Goal: Transaction & Acquisition: Obtain resource

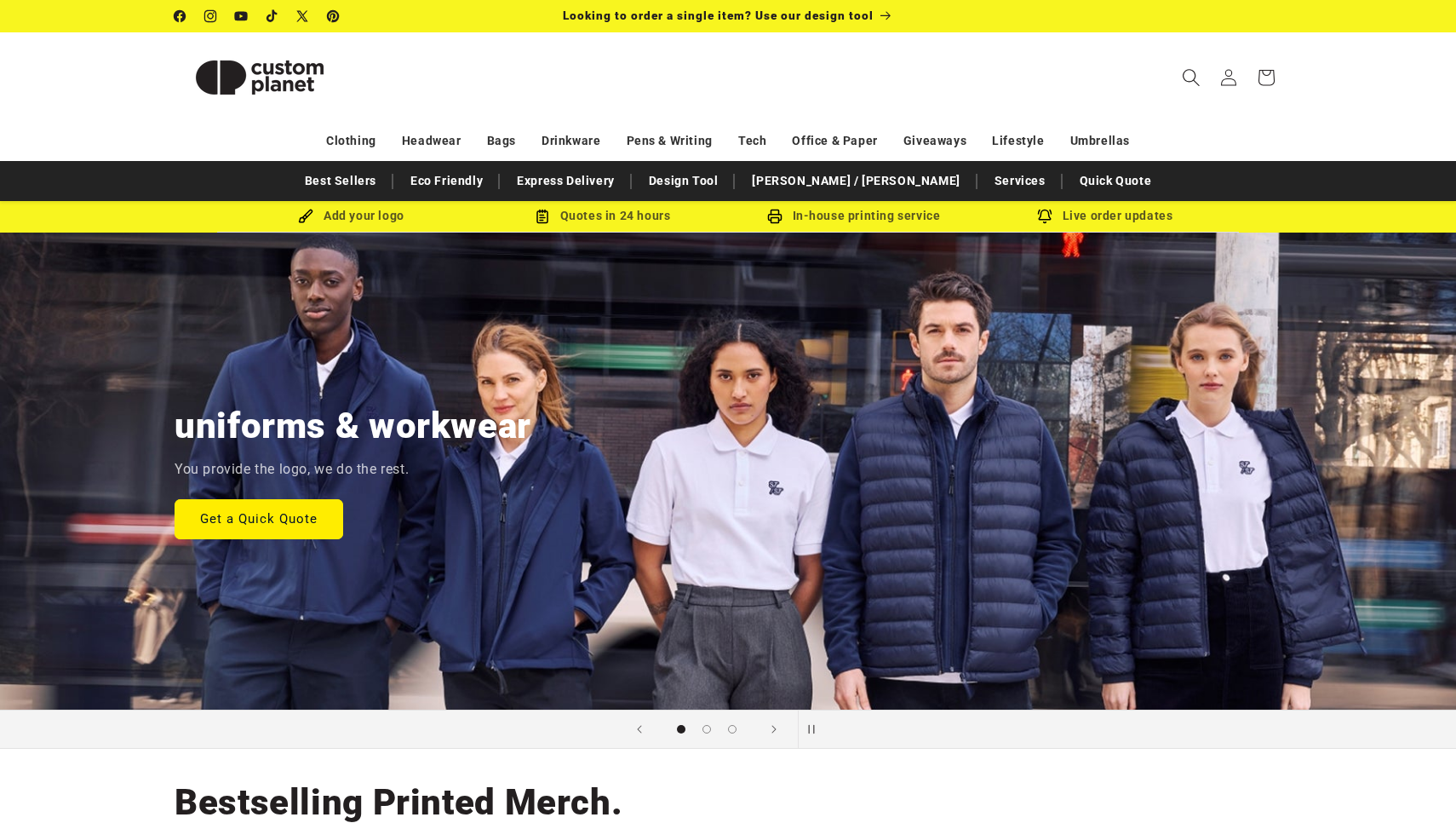
click at [1186, 74] on icon "Search" at bounding box center [1190, 77] width 18 height 18
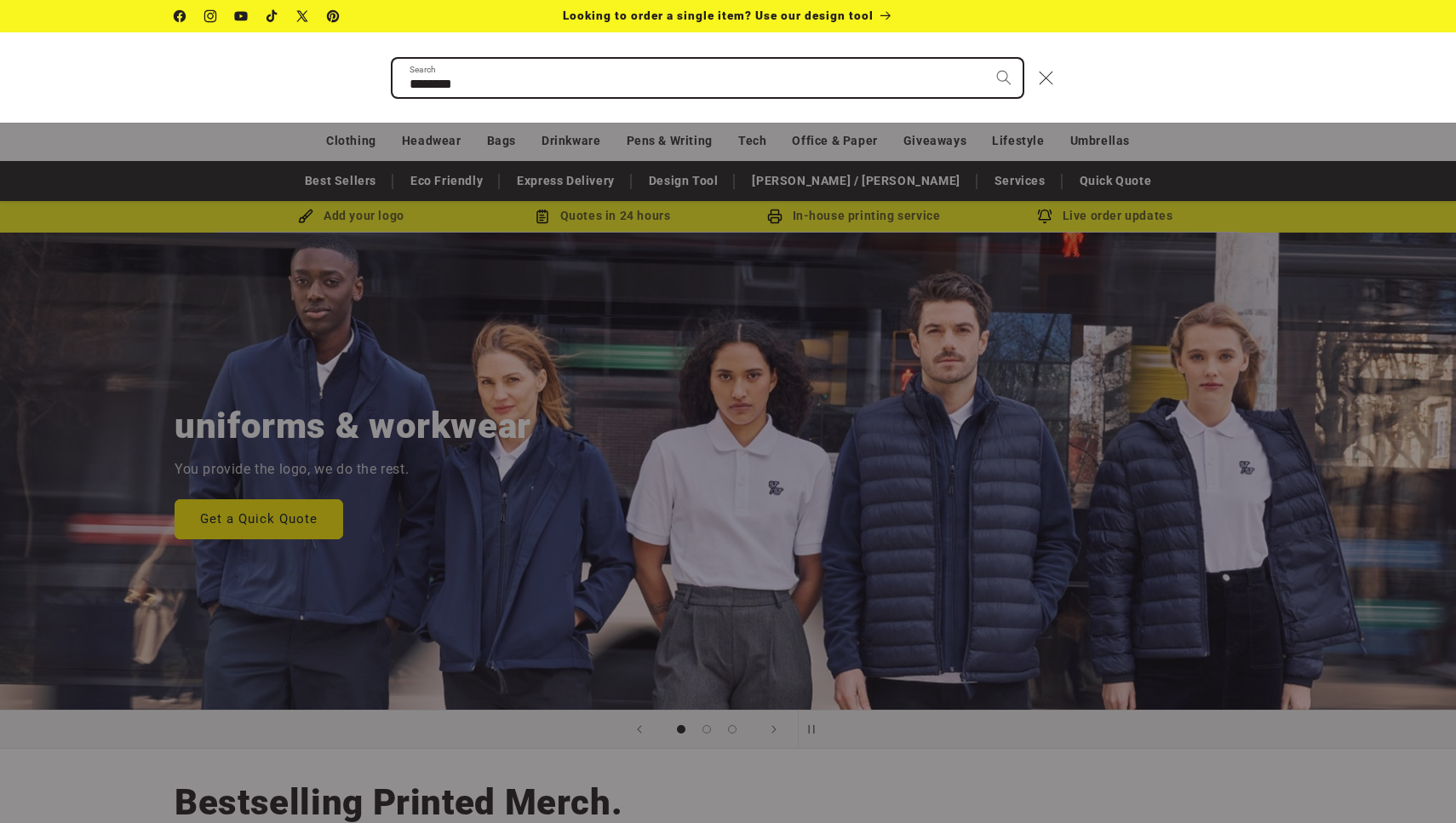
type input "********"
click at [1003, 77] on button "Search" at bounding box center [1004, 77] width 37 height 37
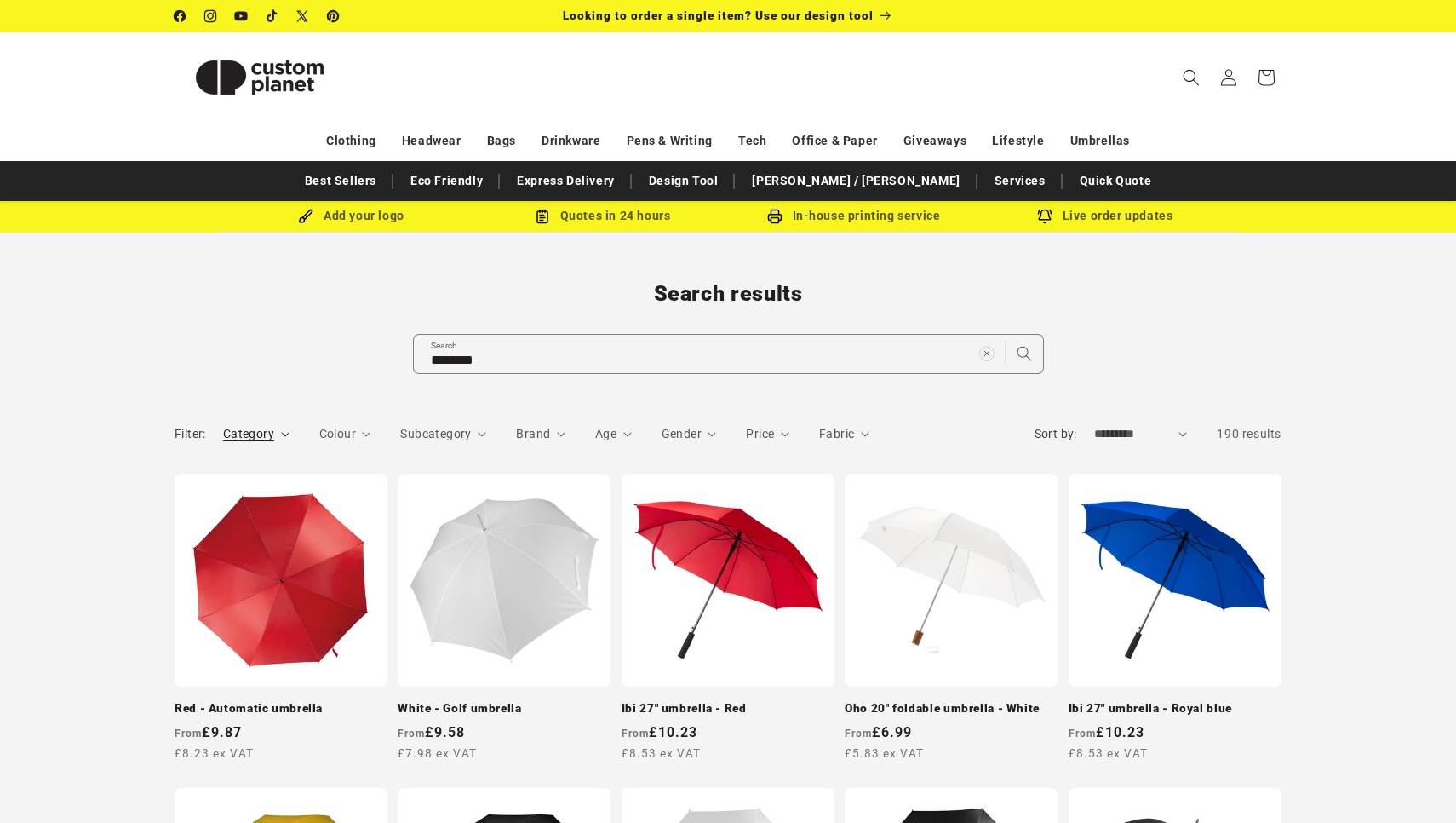
click at [276, 430] on summary "Category" at bounding box center [256, 434] width 67 height 18
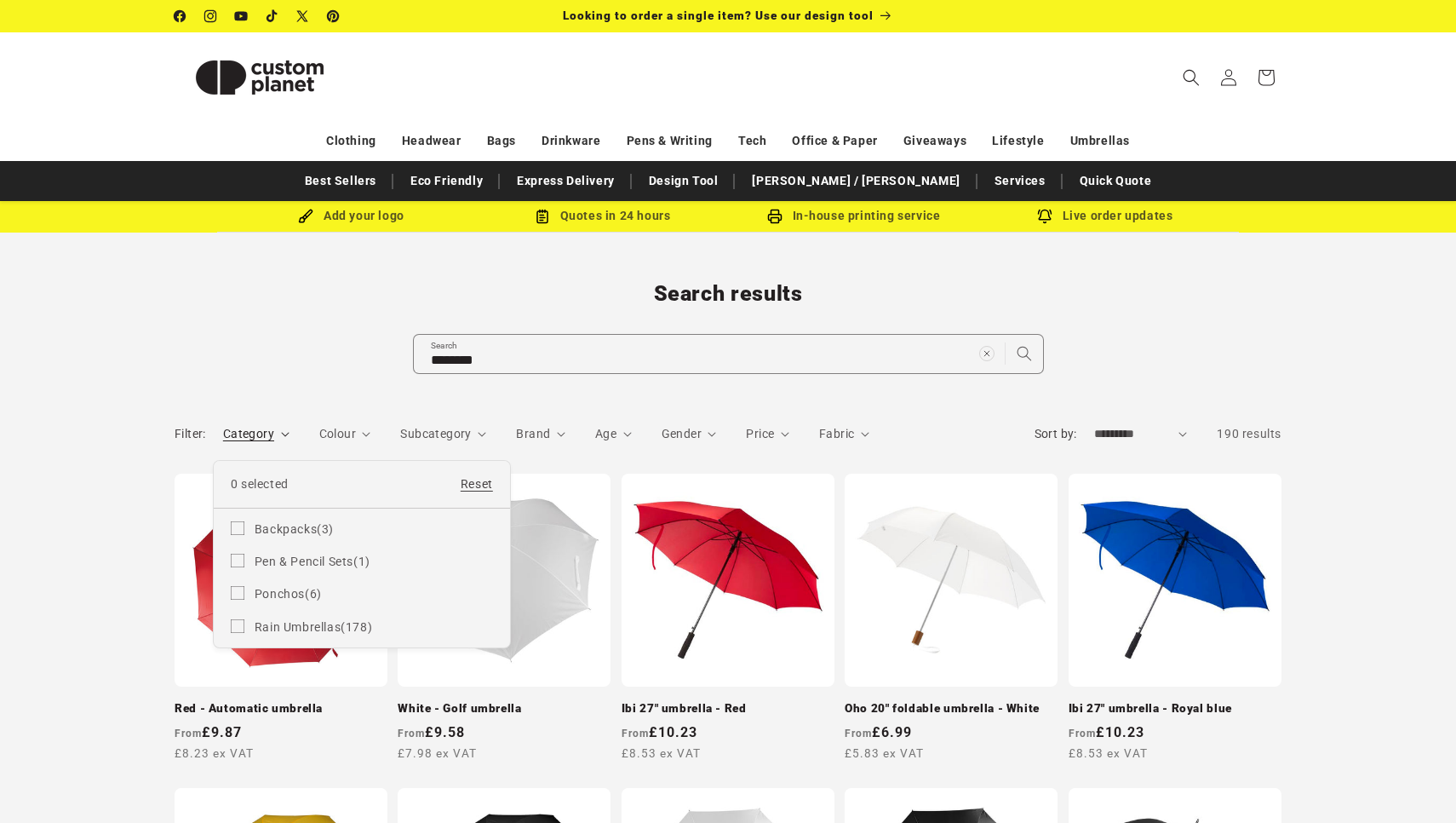
click at [290, 430] on summary "Category" at bounding box center [256, 434] width 67 height 18
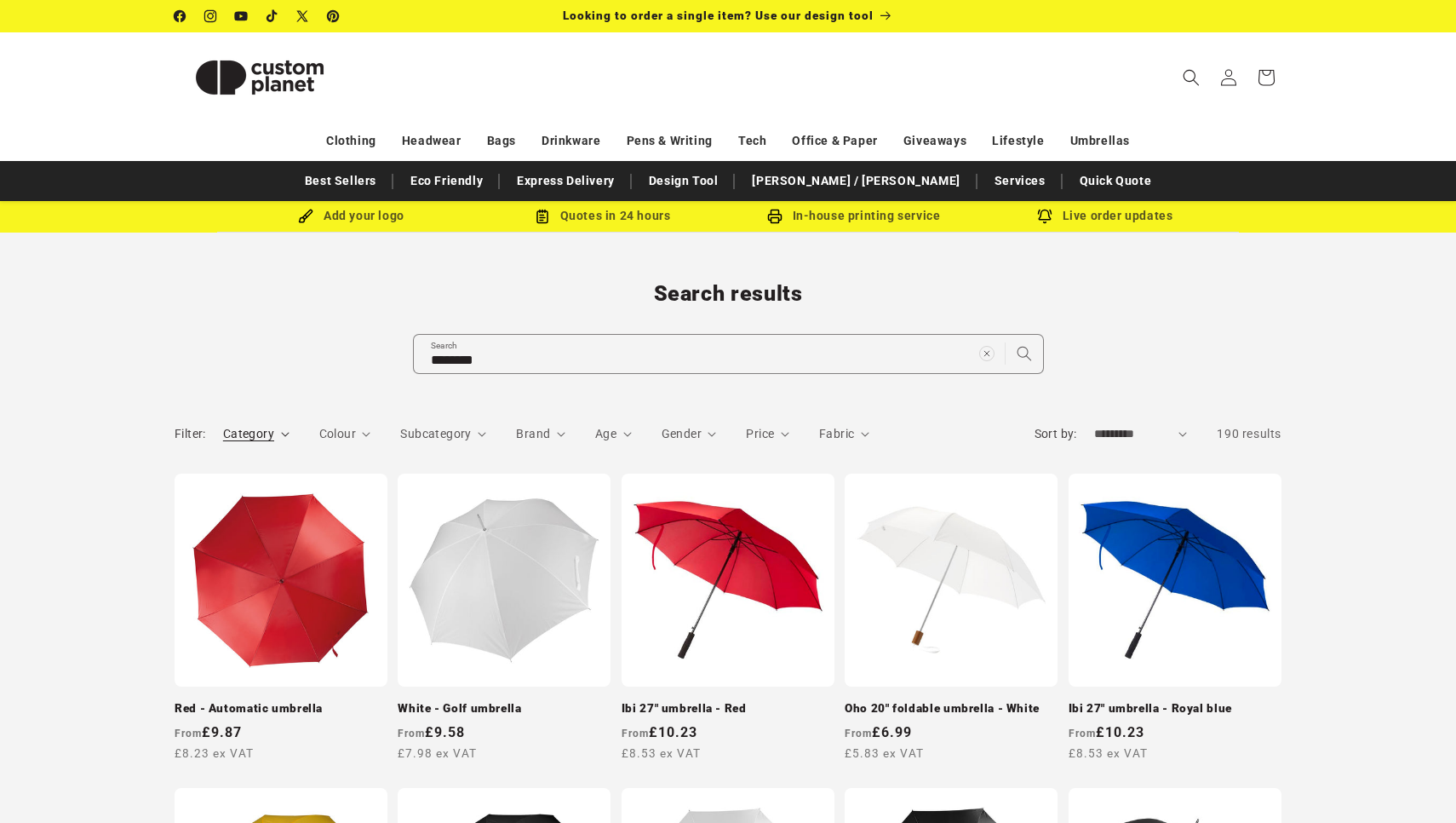
click at [357, 430] on summary "Colour" at bounding box center [345, 434] width 52 height 18
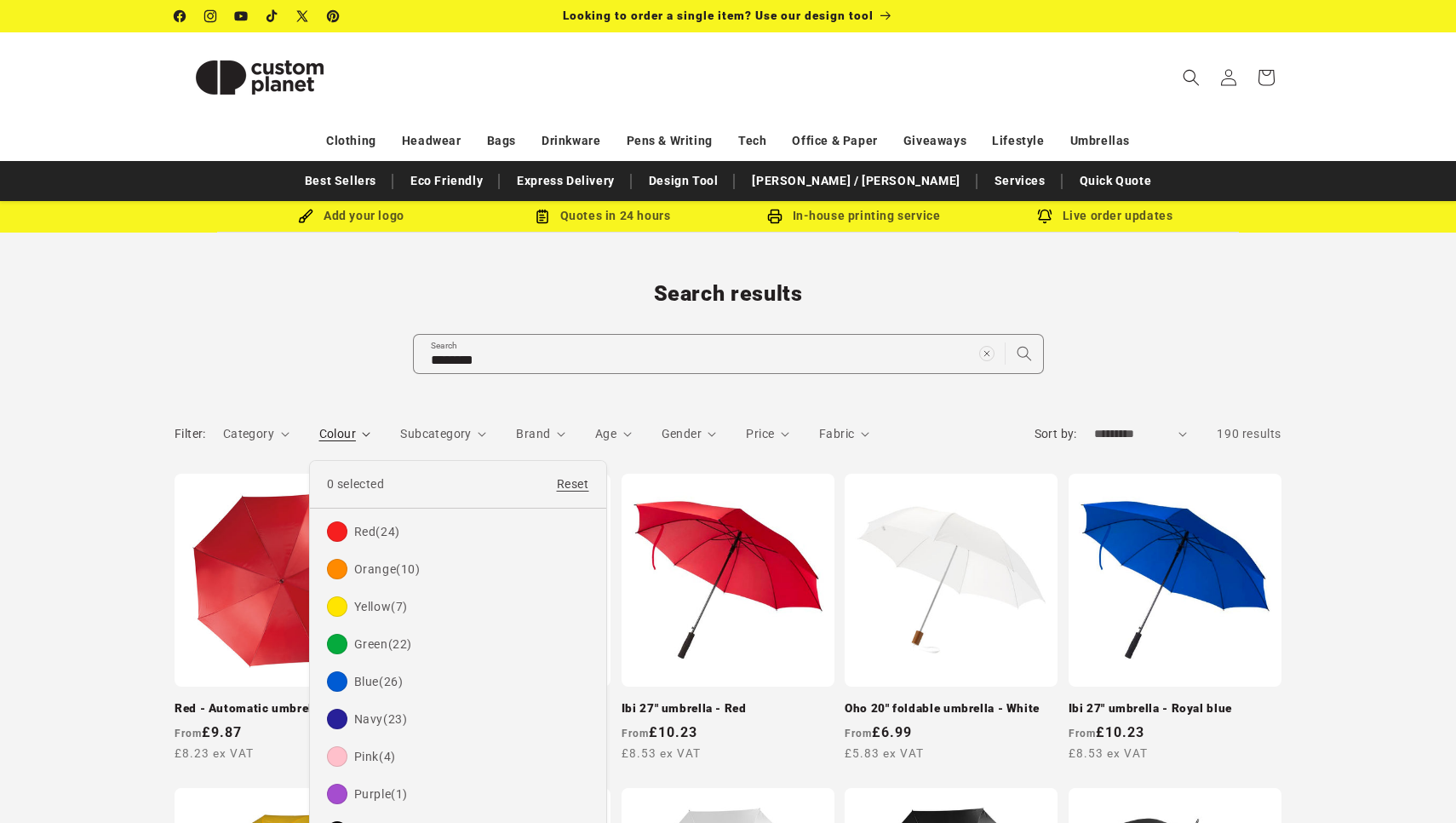
click at [371, 432] on summary "Colour" at bounding box center [345, 434] width 52 height 18
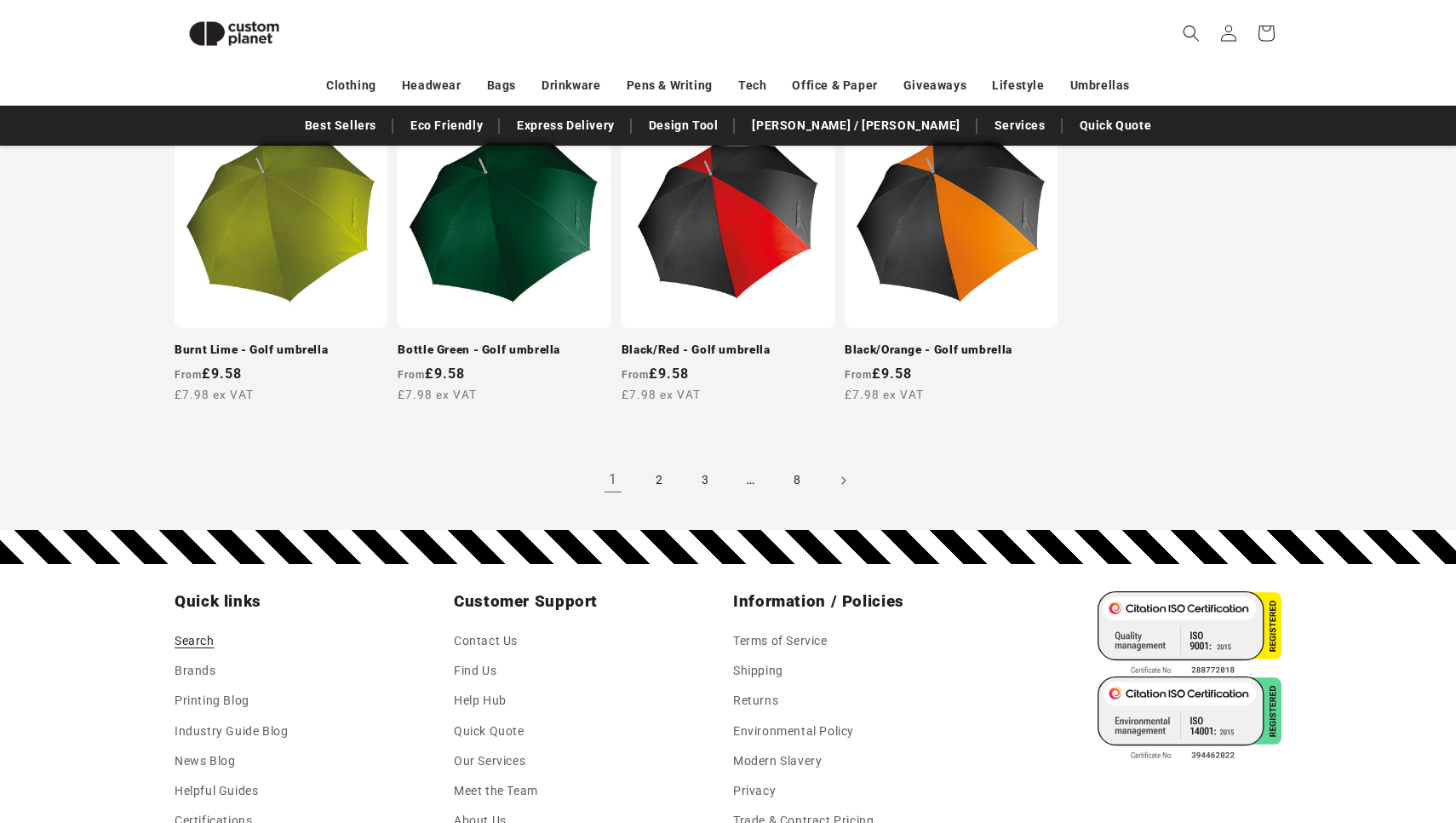
scroll to position [1675, 0]
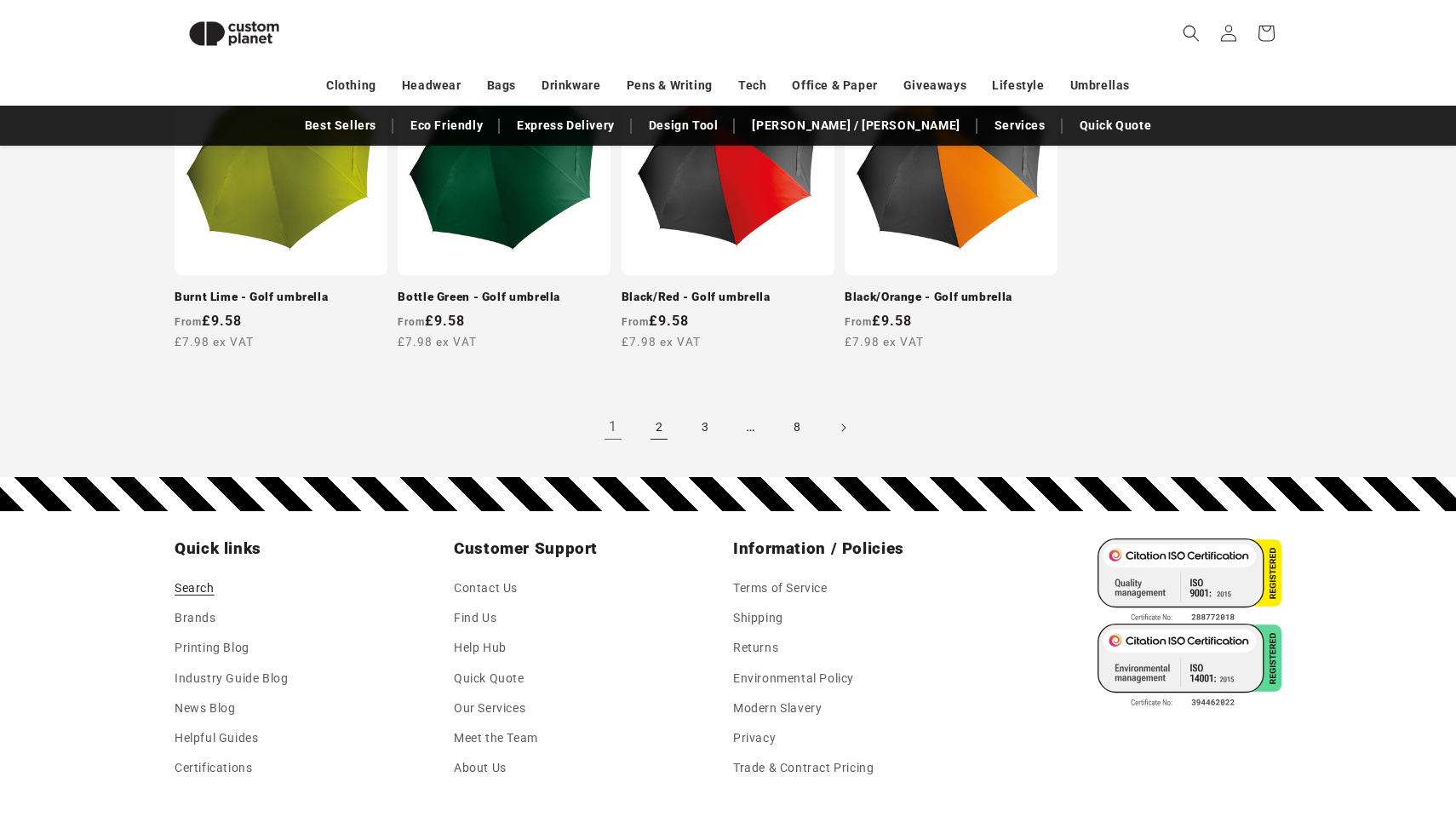
click at [661, 423] on link "2" at bounding box center [658, 427] width 37 height 37
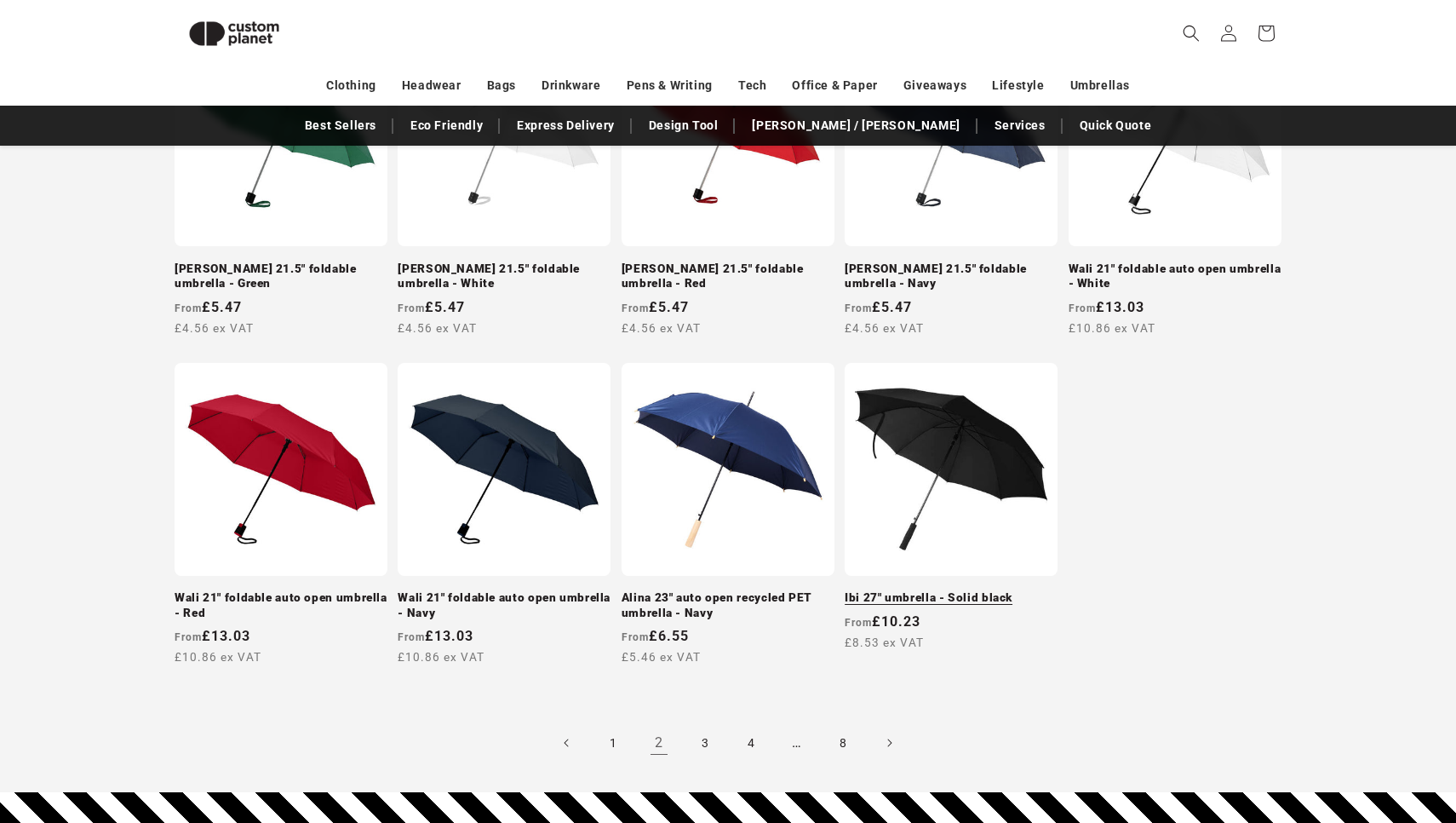
scroll to position [1472, 0]
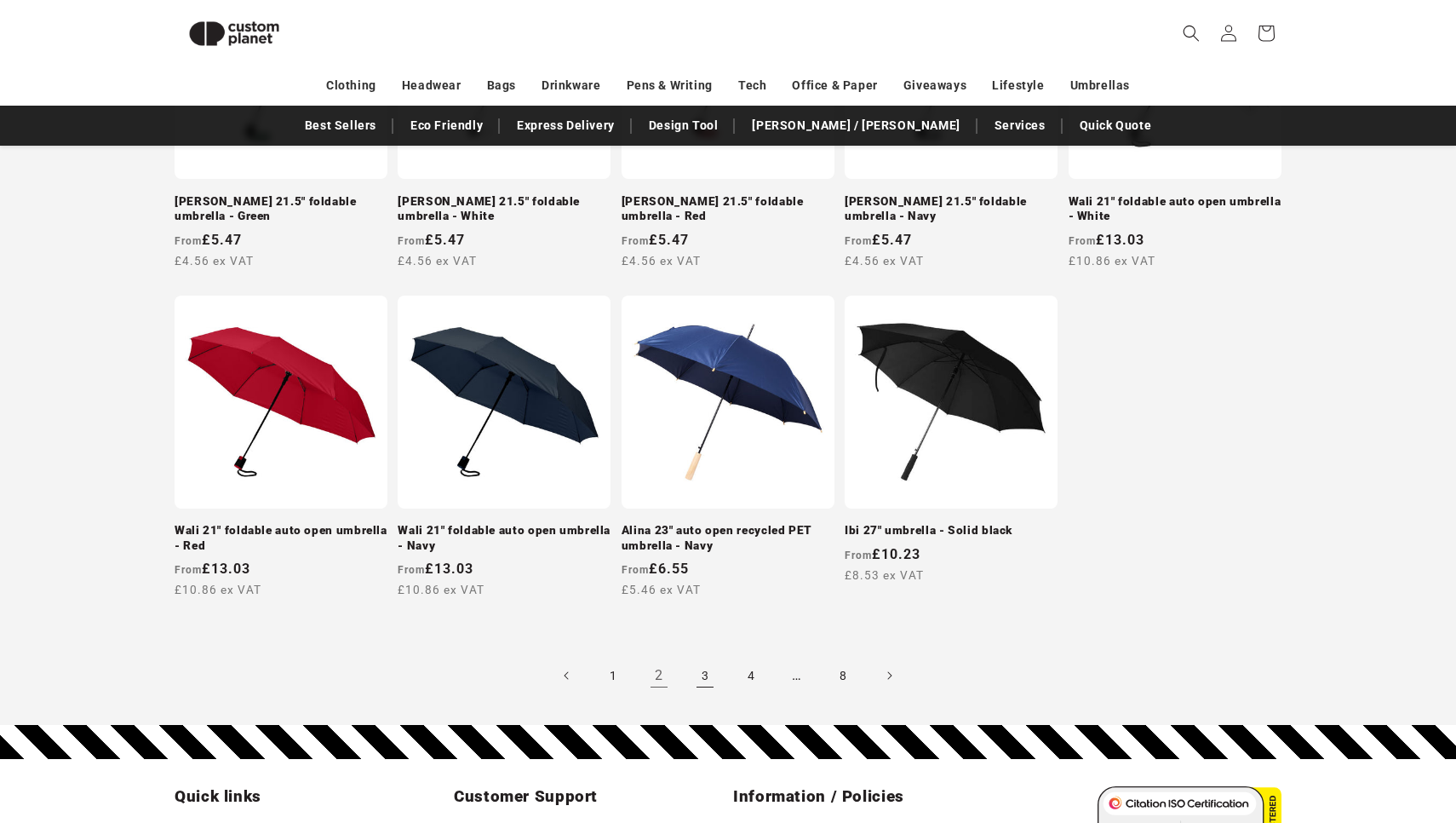
click at [712, 657] on link "3" at bounding box center [704, 675] width 37 height 37
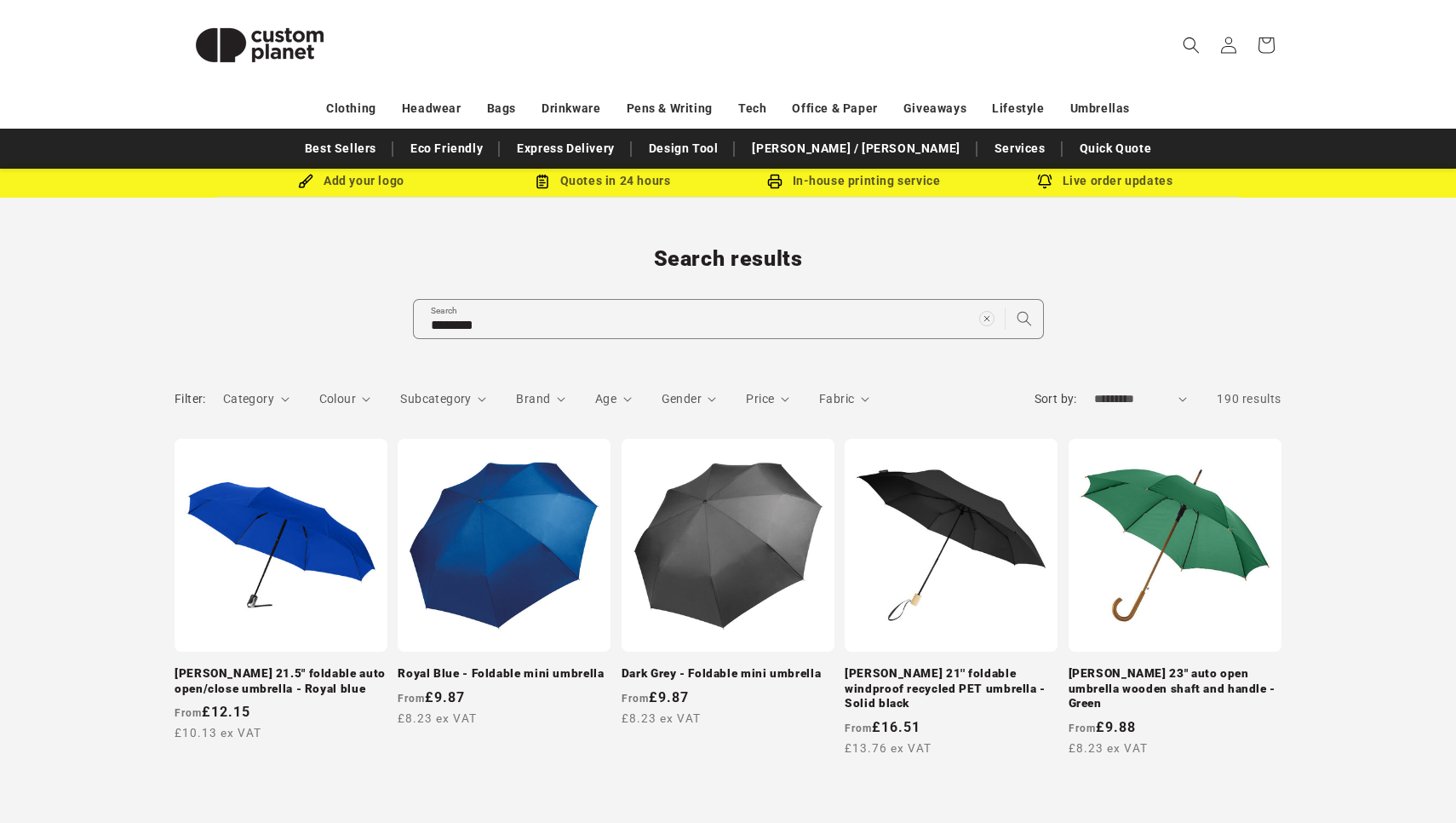
scroll to position [42, 0]
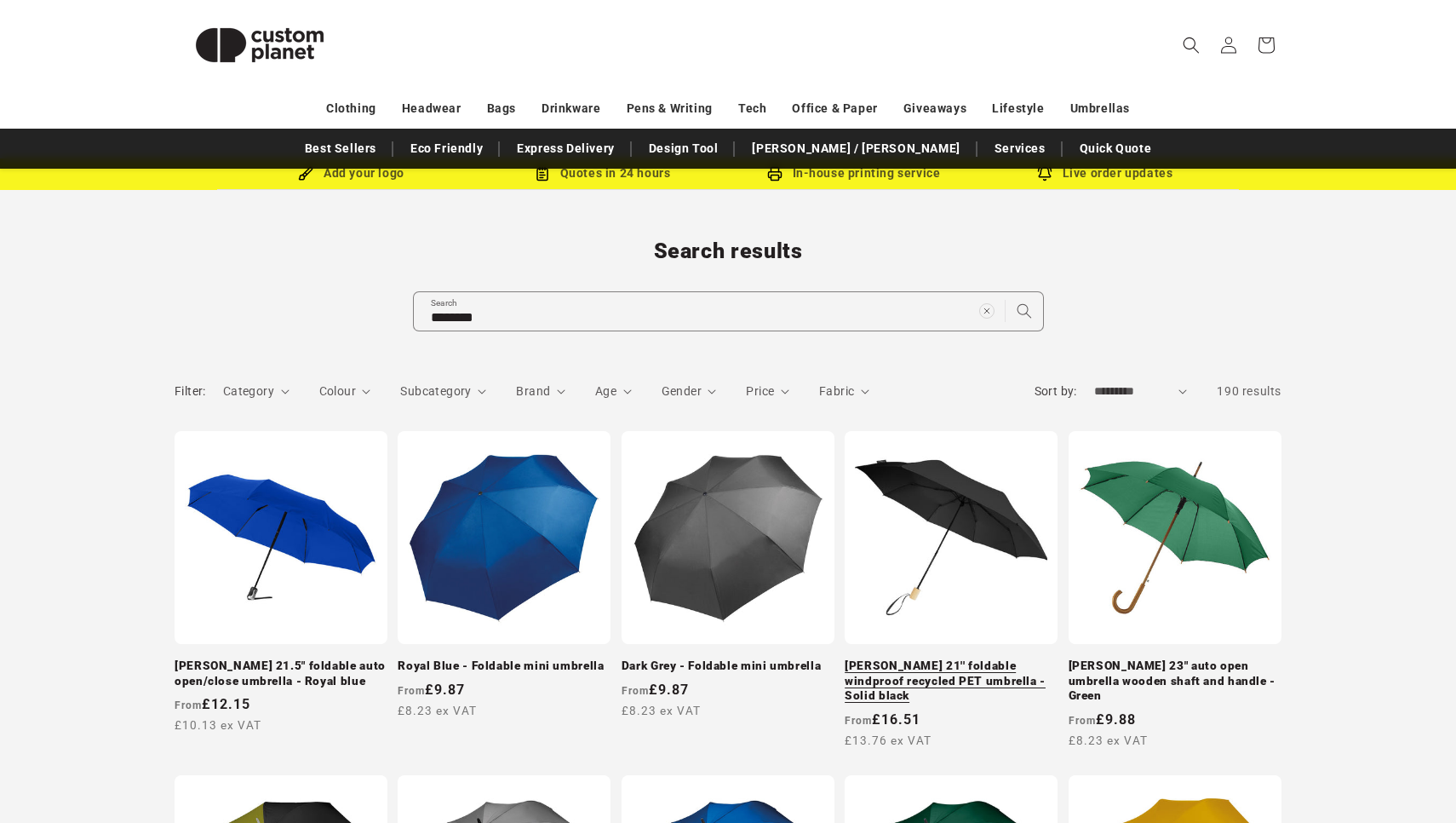
click at [921, 659] on link "[PERSON_NAME] 21'' foldable windproof recycled PET umbrella - Solid black" at bounding box center [951, 681] width 213 height 45
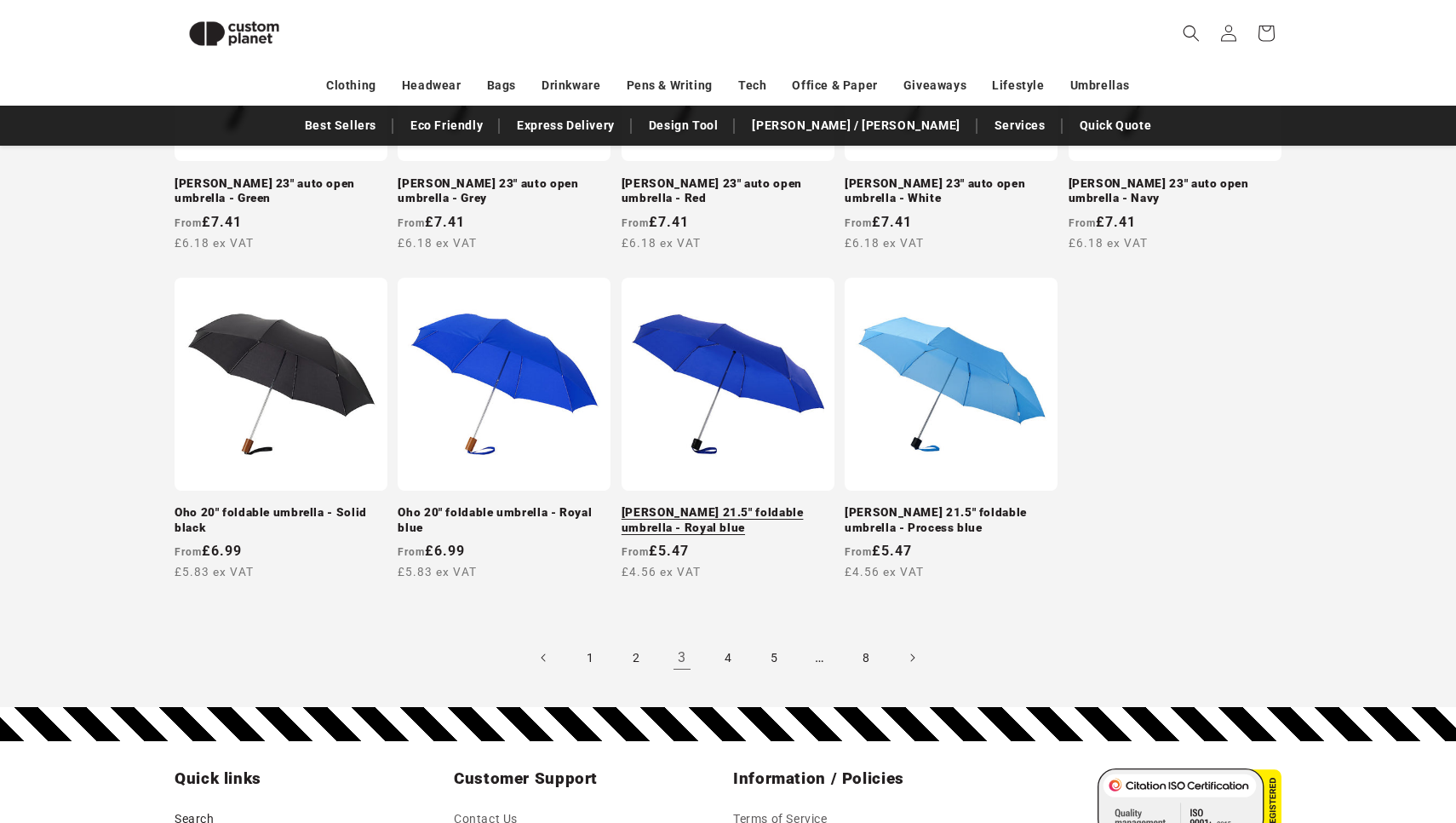
scroll to position [1596, 0]
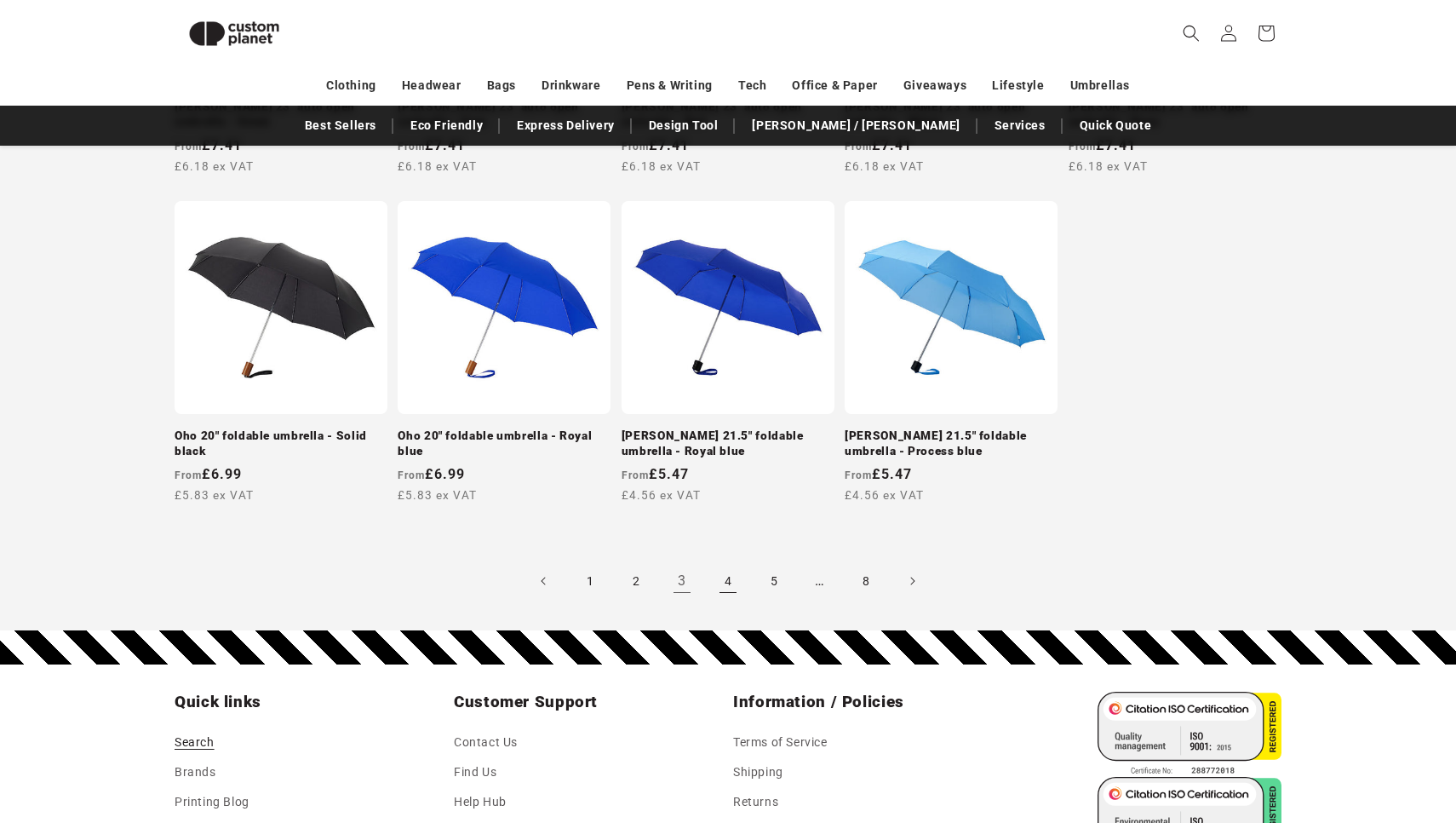
click at [725, 563] on link "4" at bounding box center [728, 581] width 37 height 37
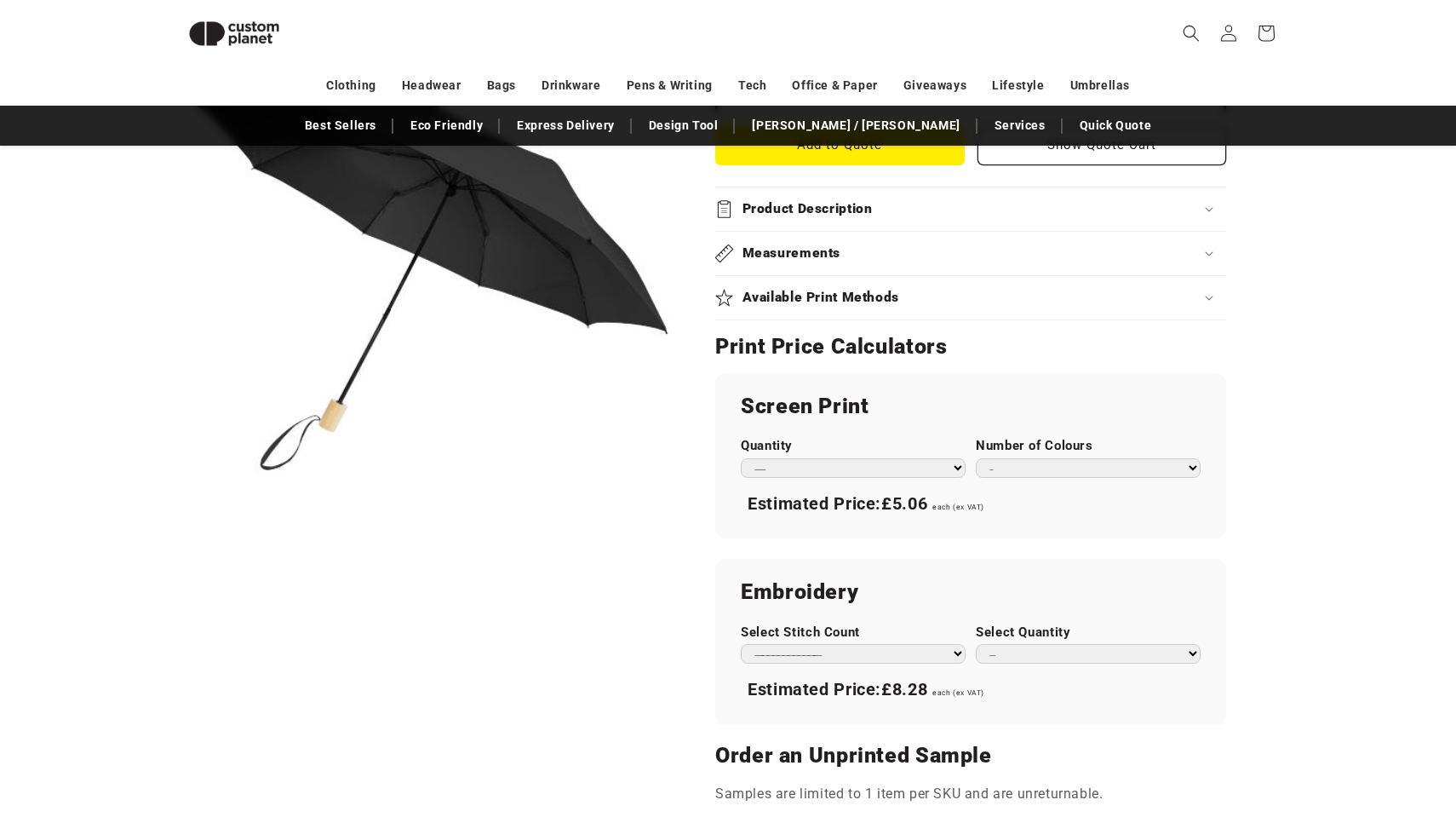
scroll to position [800, 0]
select select "**"
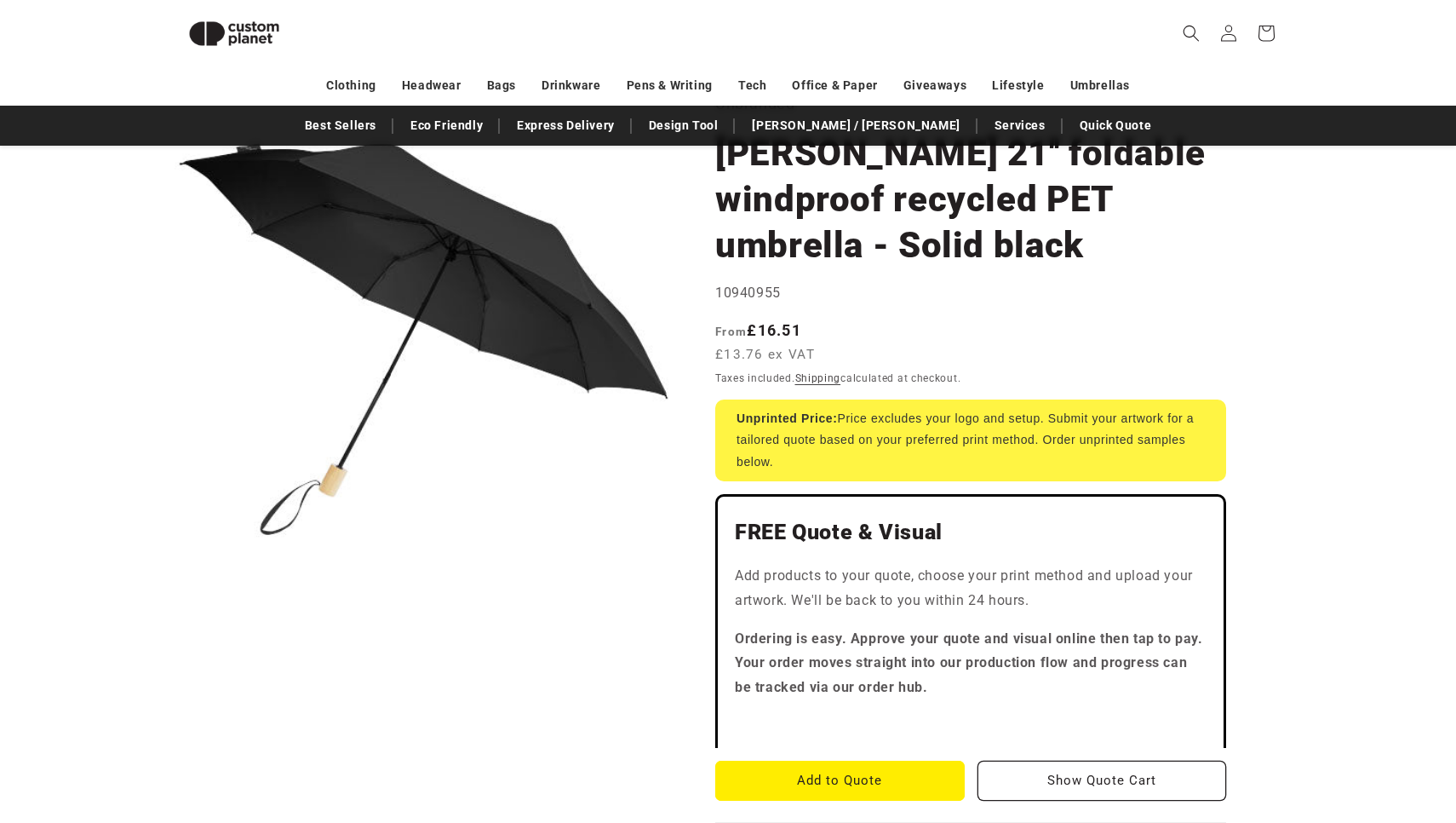
scroll to position [149, 0]
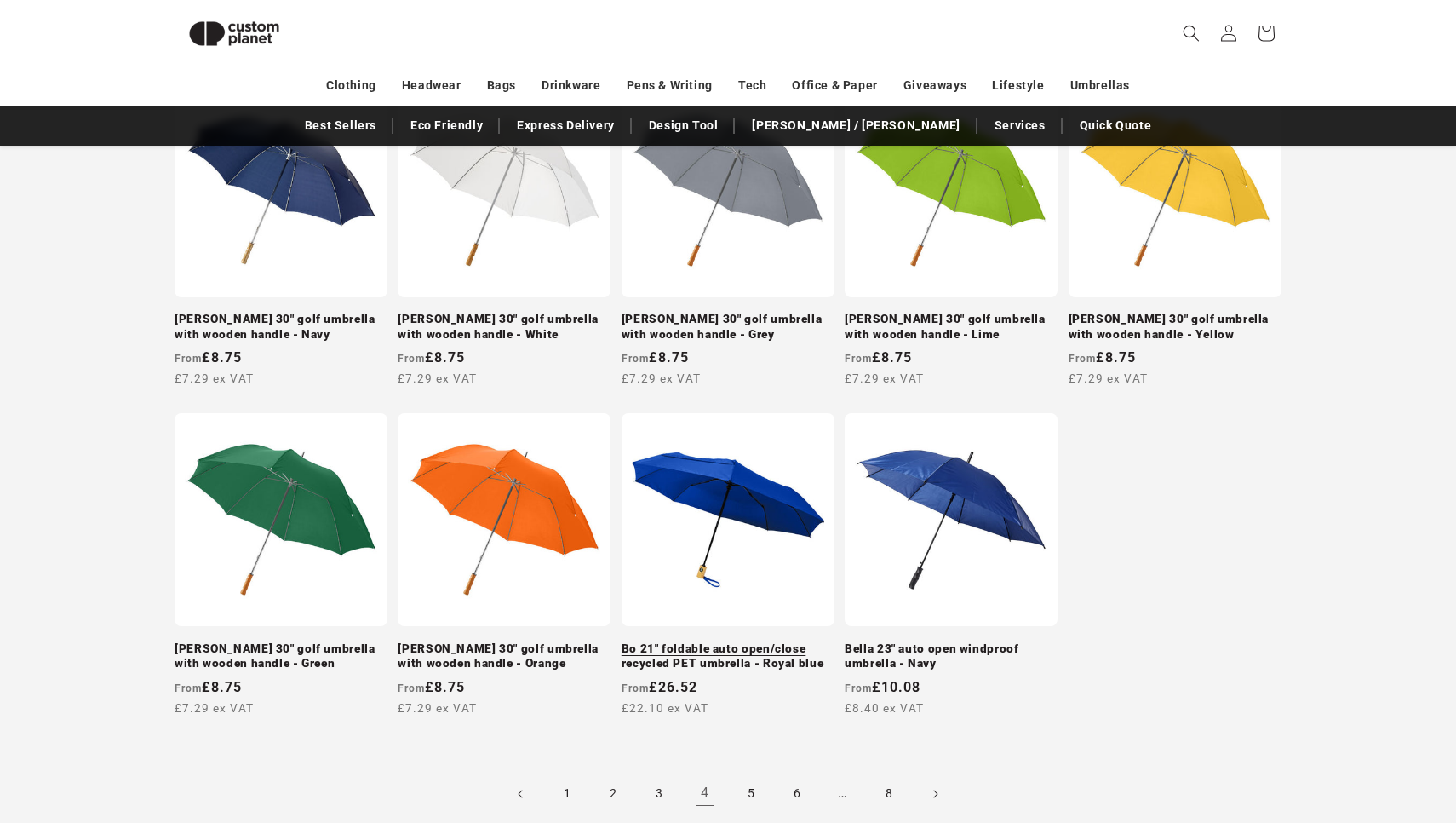
scroll to position [1371, 0]
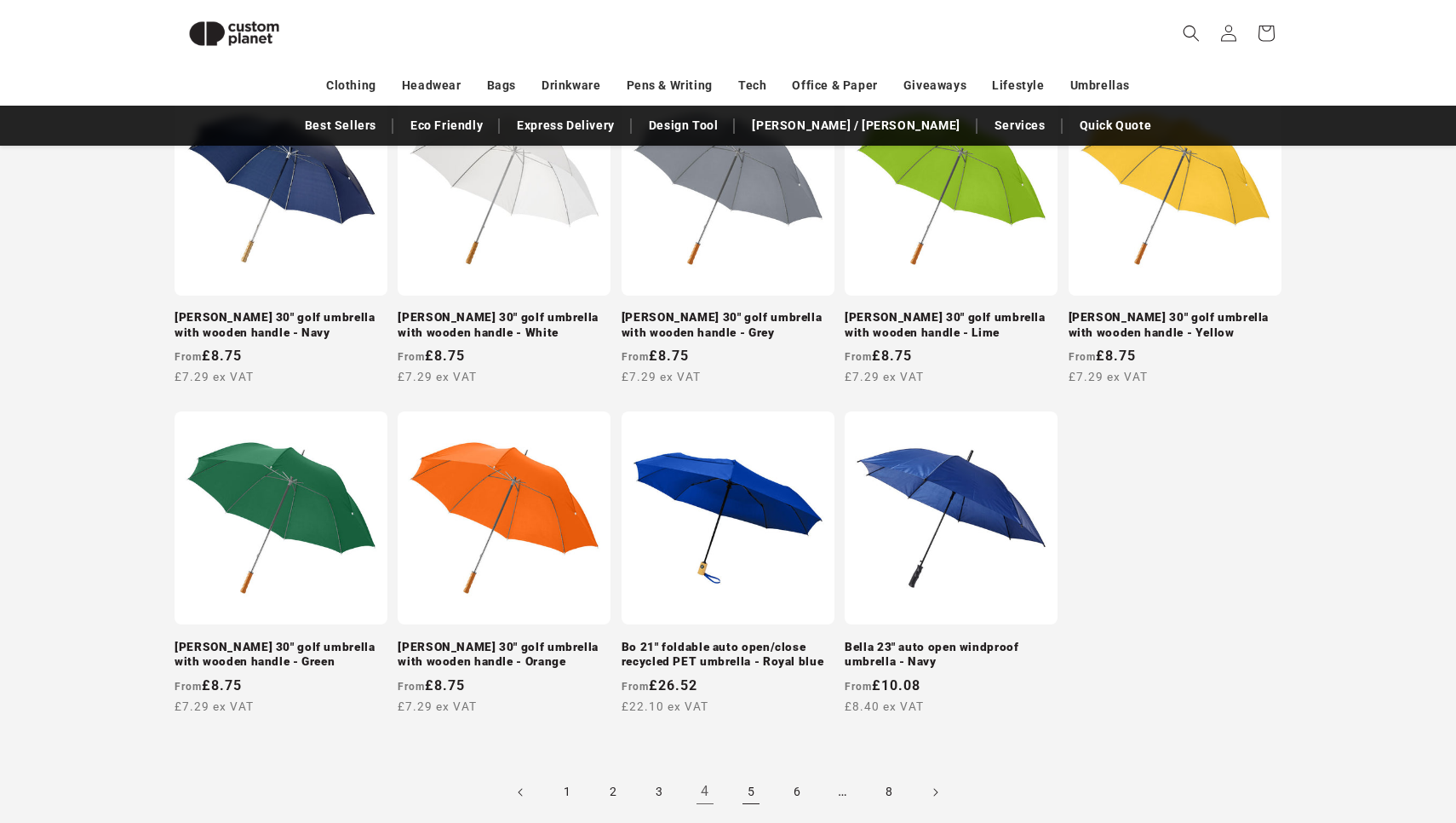
click at [746, 778] on link "5" at bounding box center [750, 792] width 37 height 37
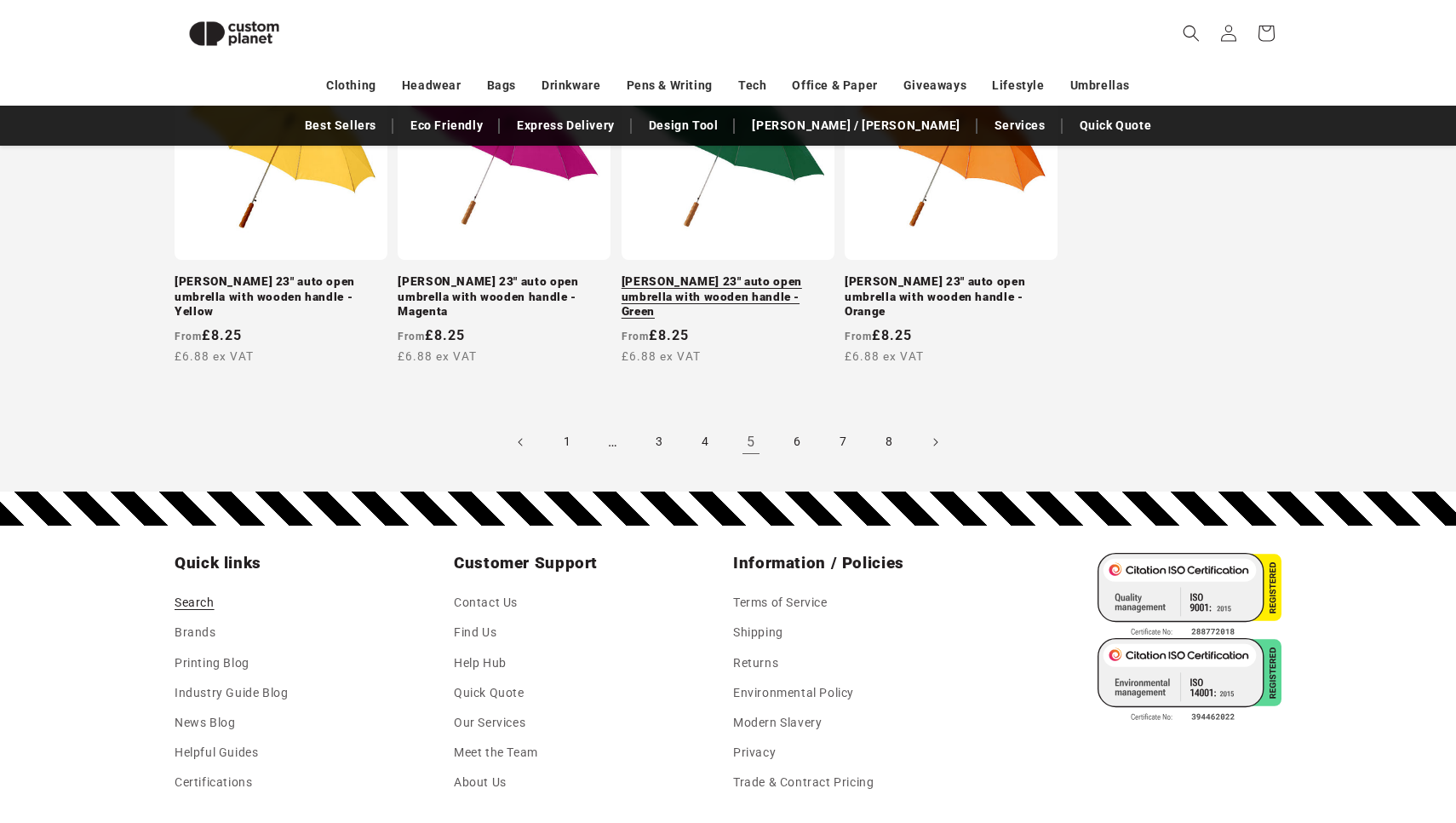
scroll to position [1750, 0]
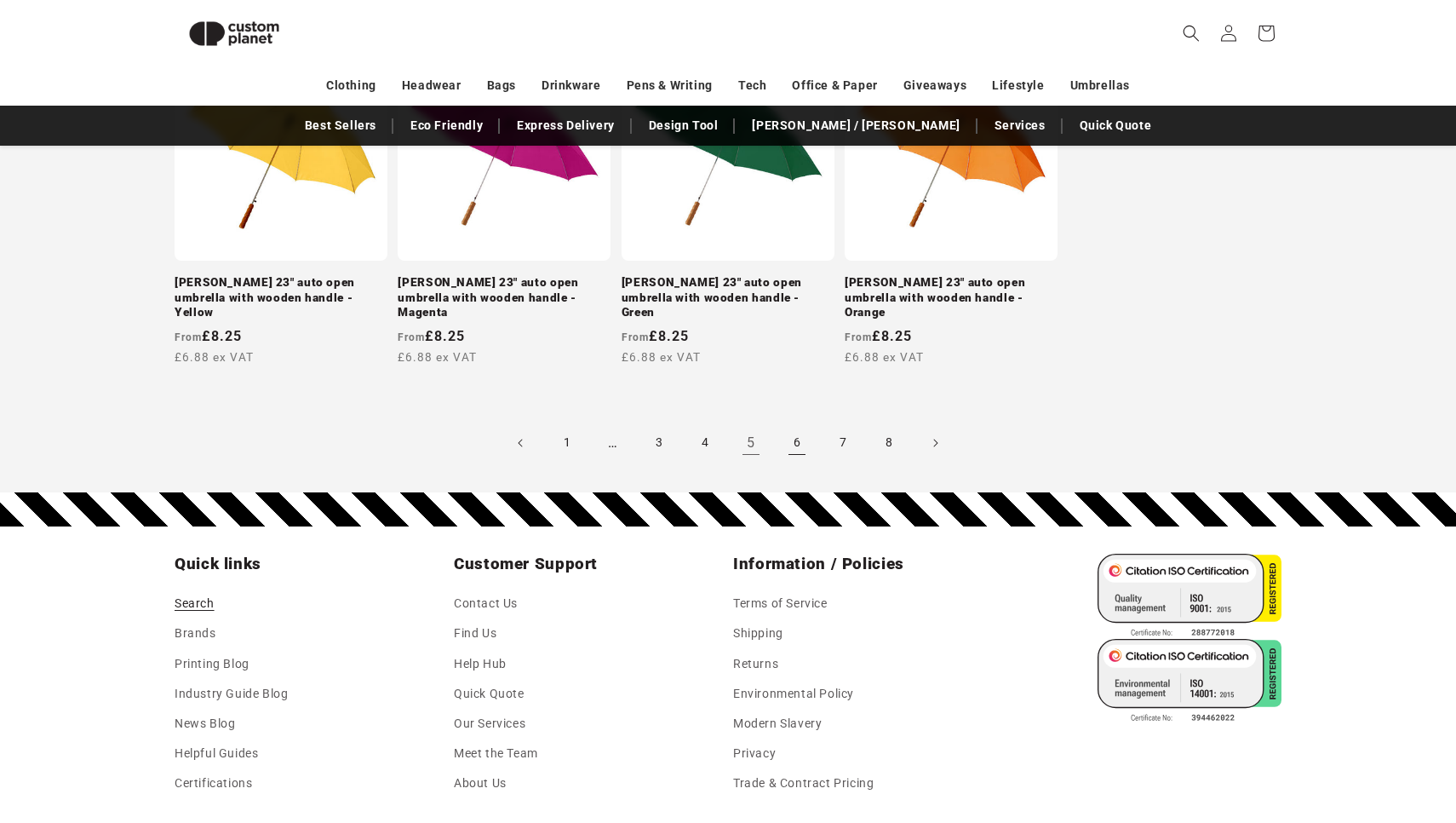
click at [792, 424] on link "6" at bounding box center [797, 442] width 37 height 37
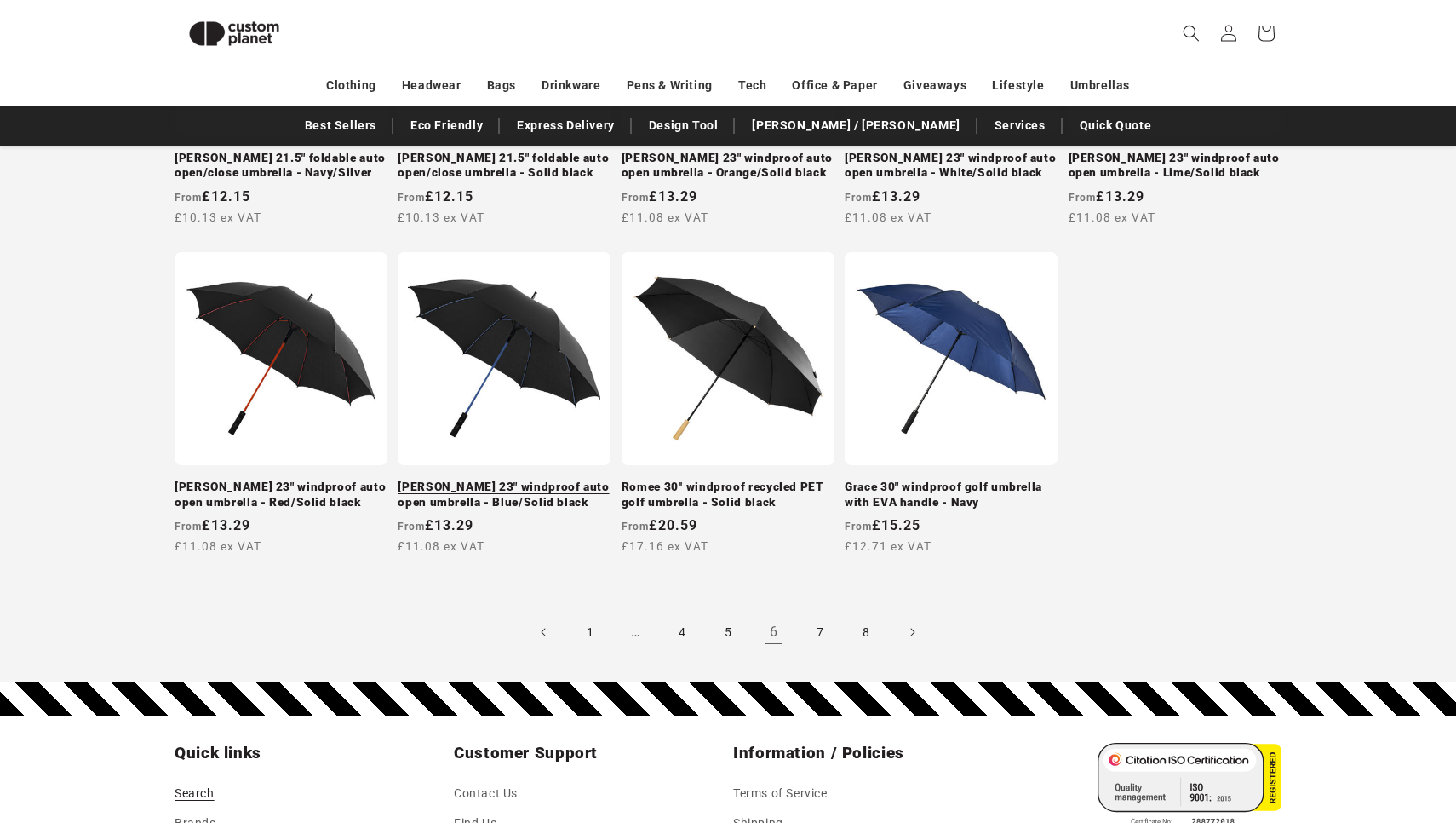
scroll to position [1546, 0]
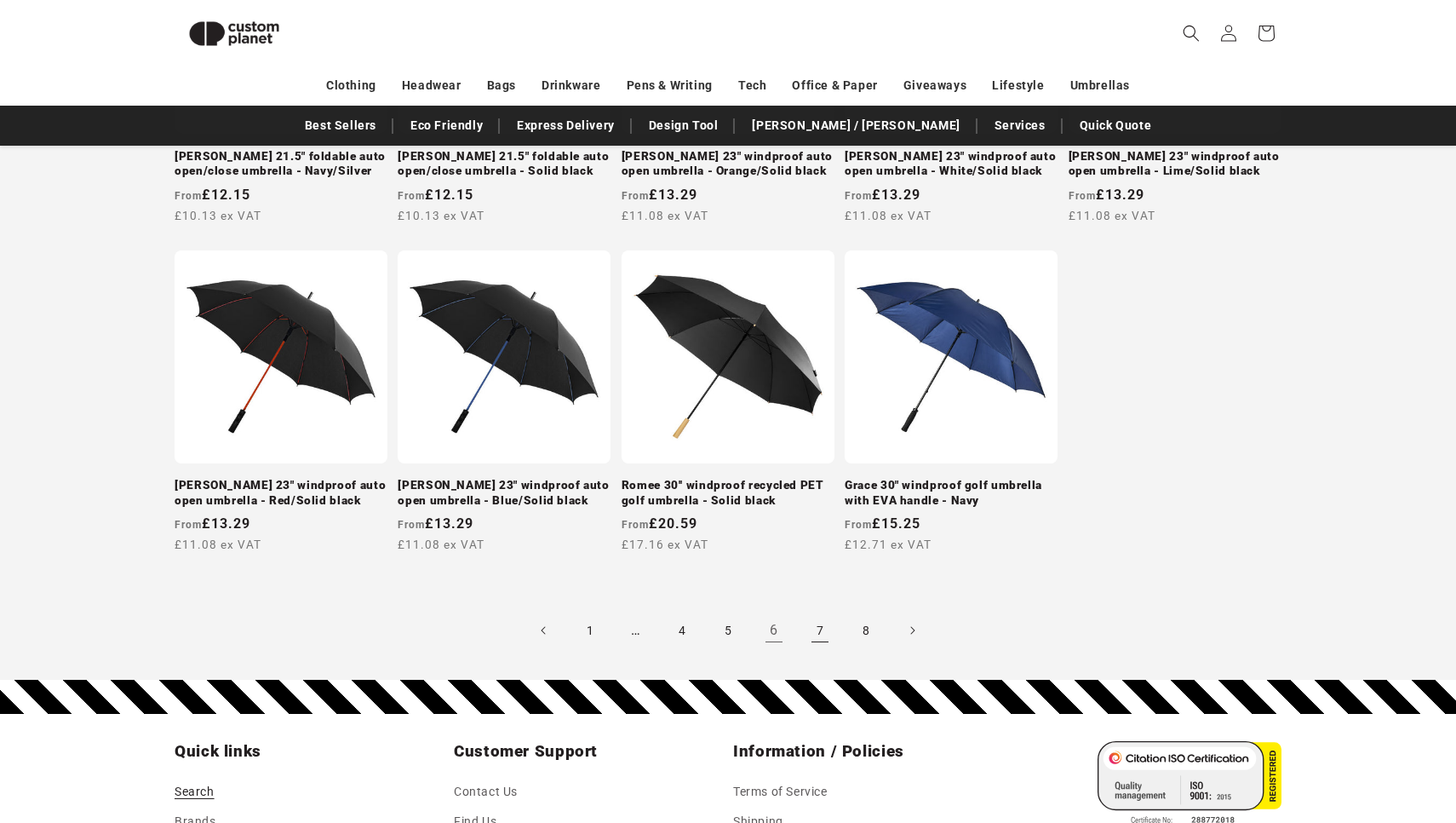
click at [823, 612] on link "7" at bounding box center [819, 630] width 37 height 37
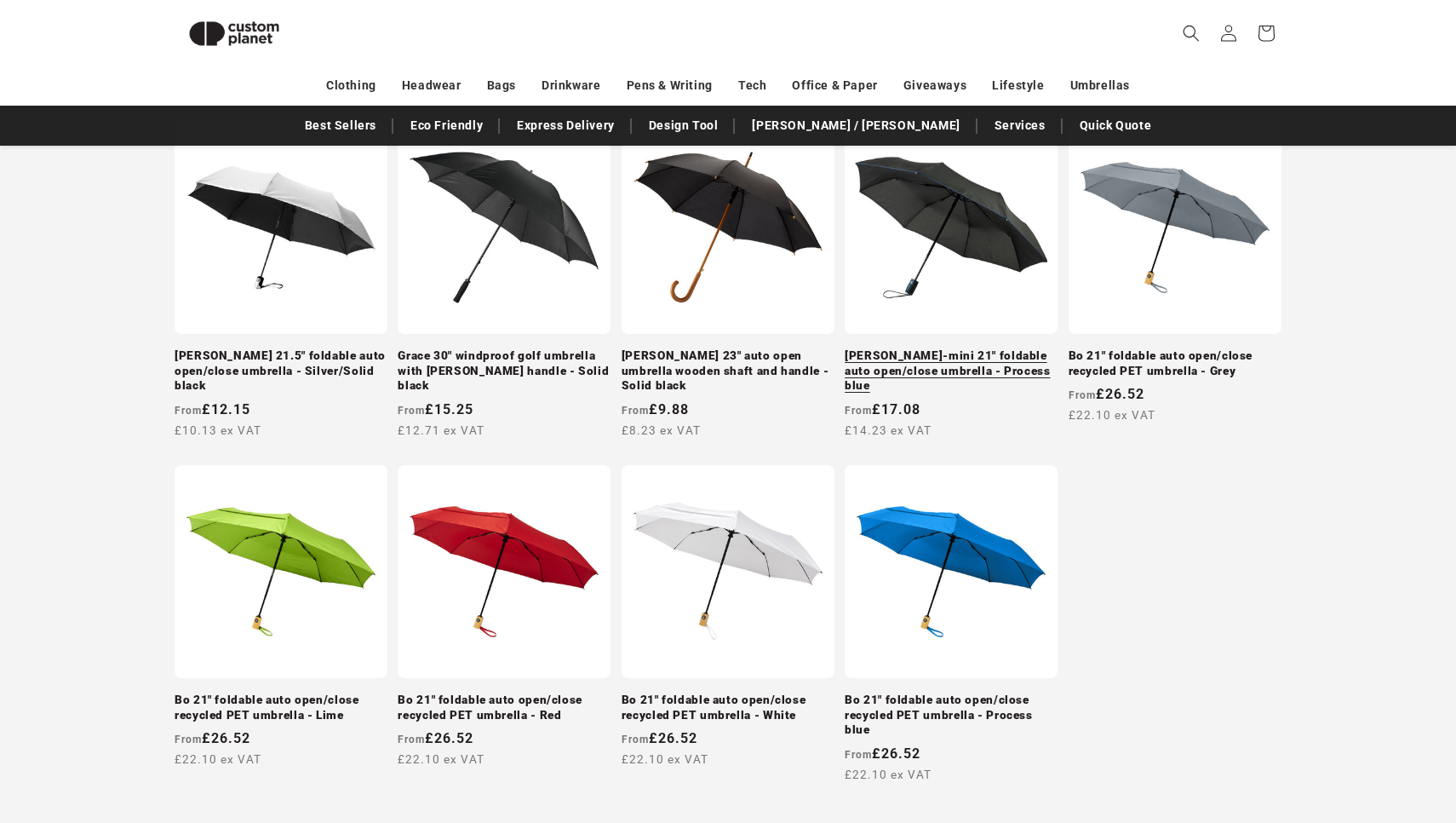
scroll to position [1363, 0]
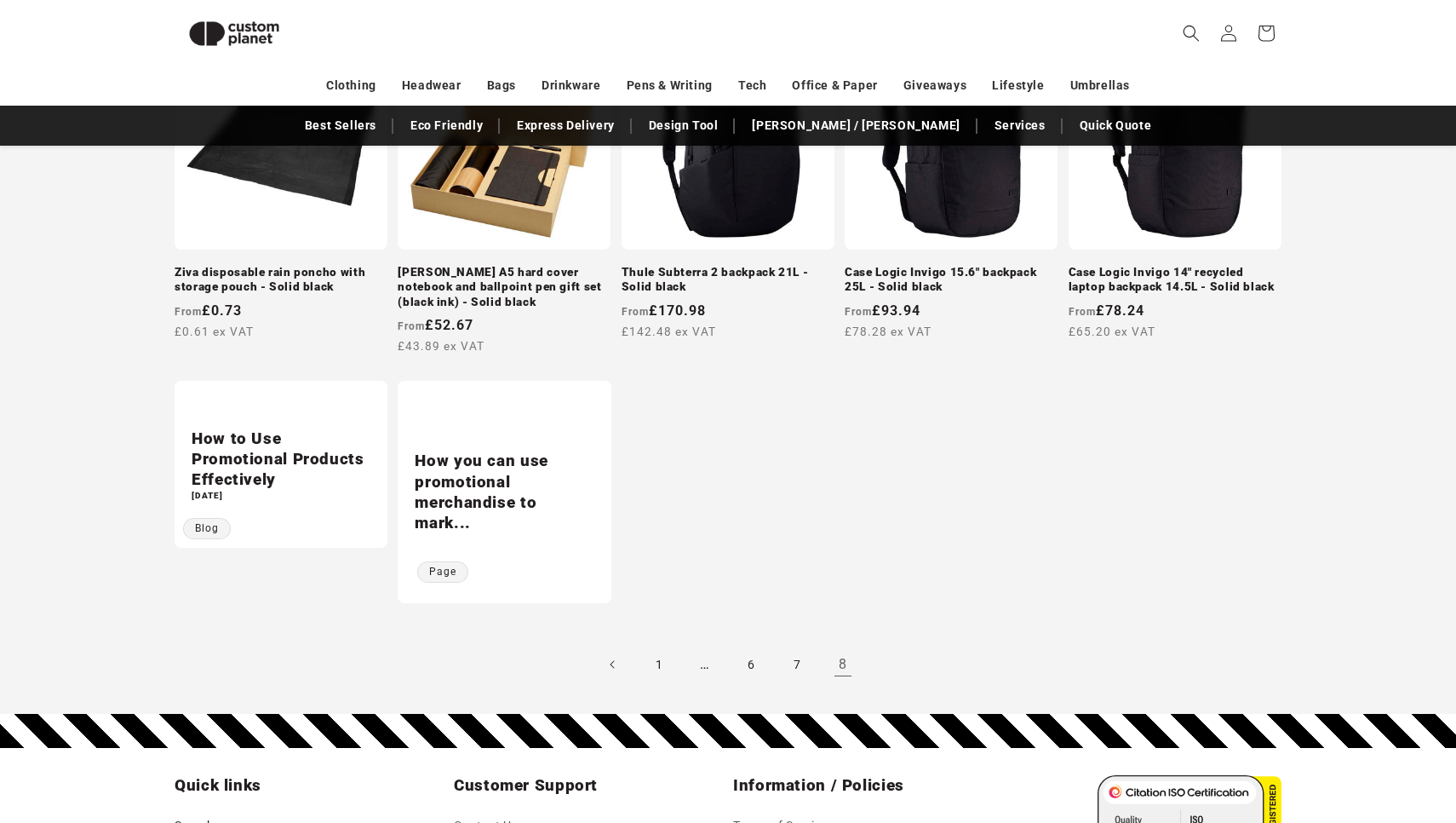
scroll to position [1405, 0]
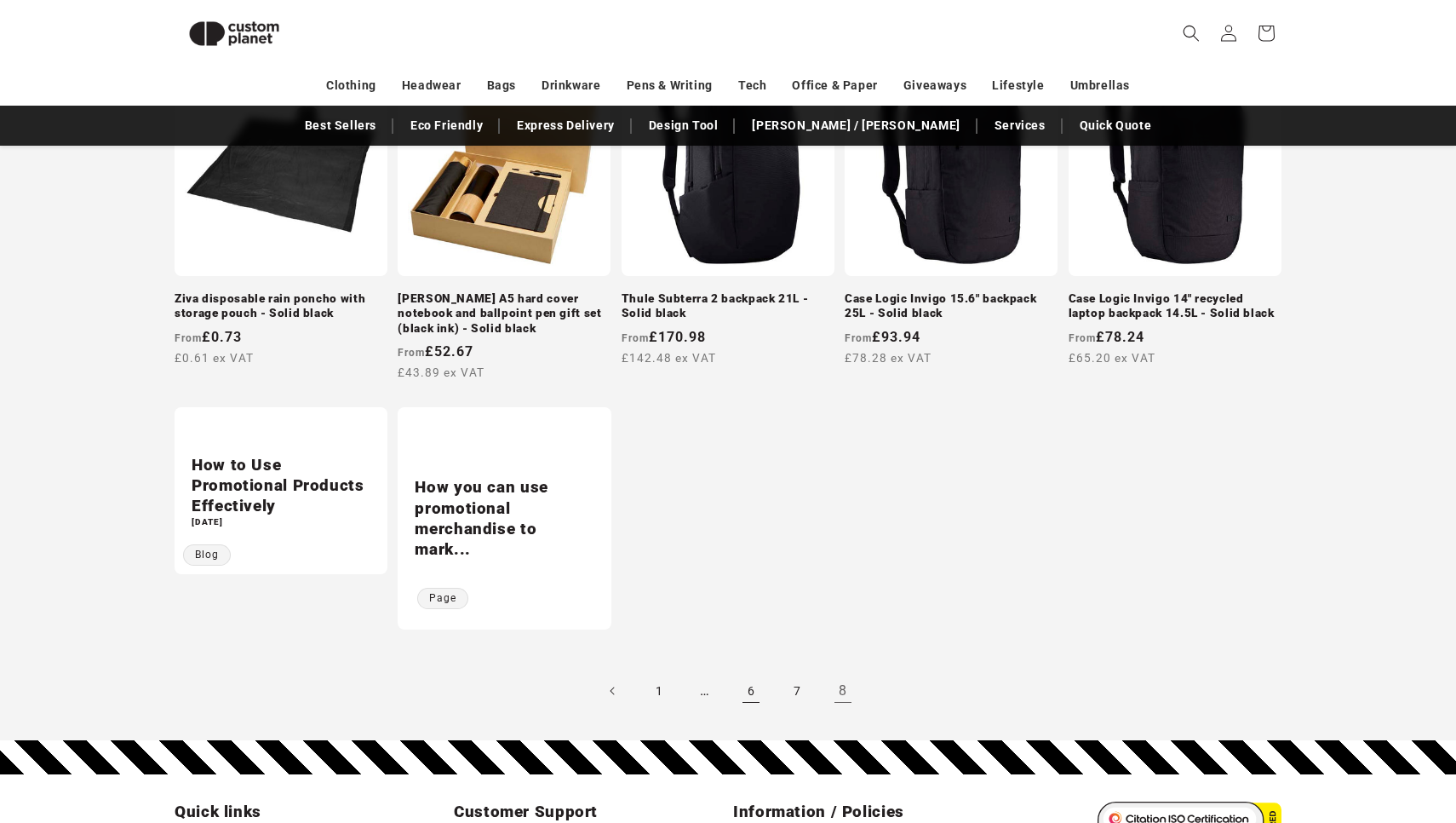
click at [751, 683] on link "6" at bounding box center [750, 691] width 37 height 37
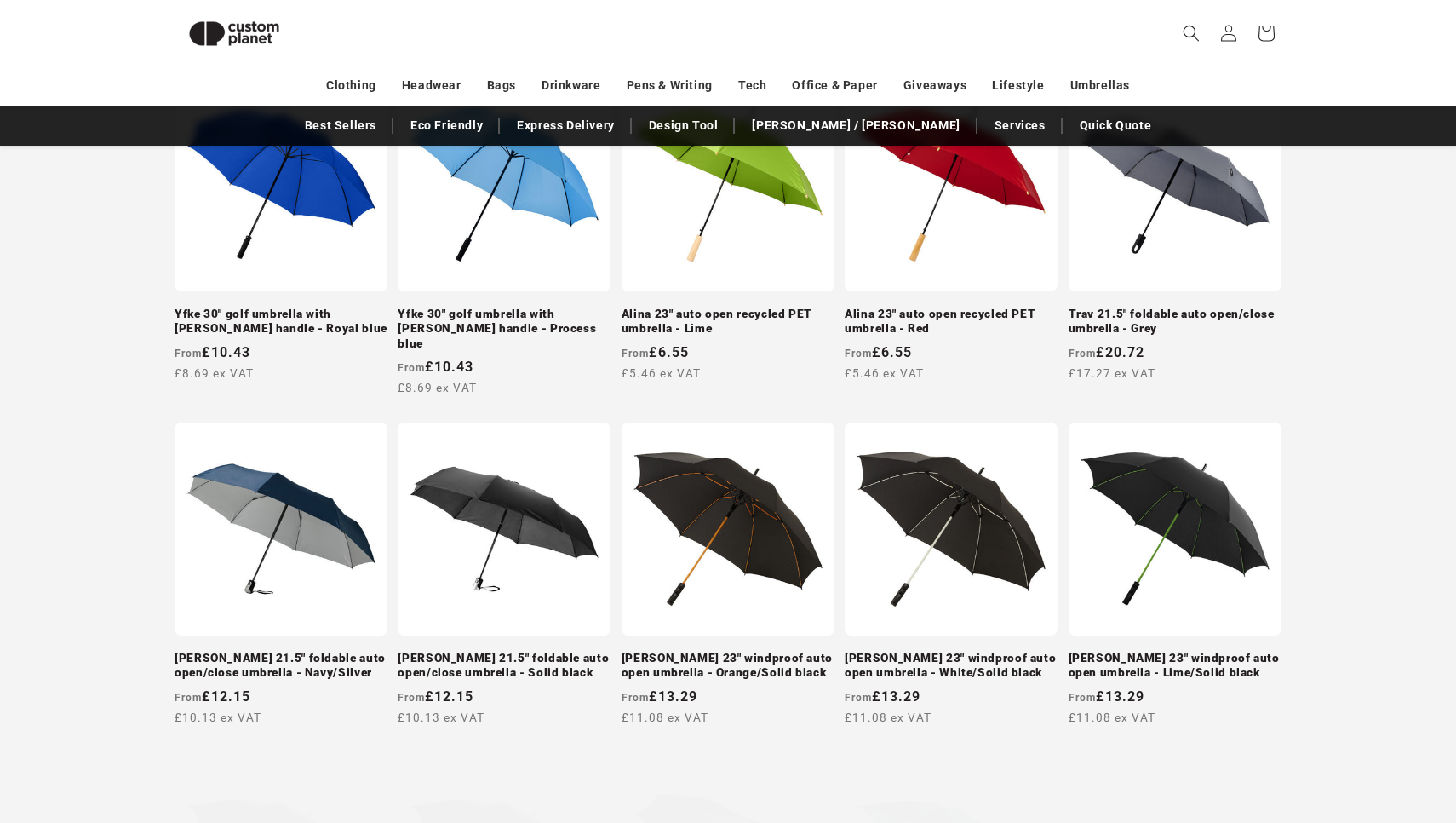
scroll to position [1176, 0]
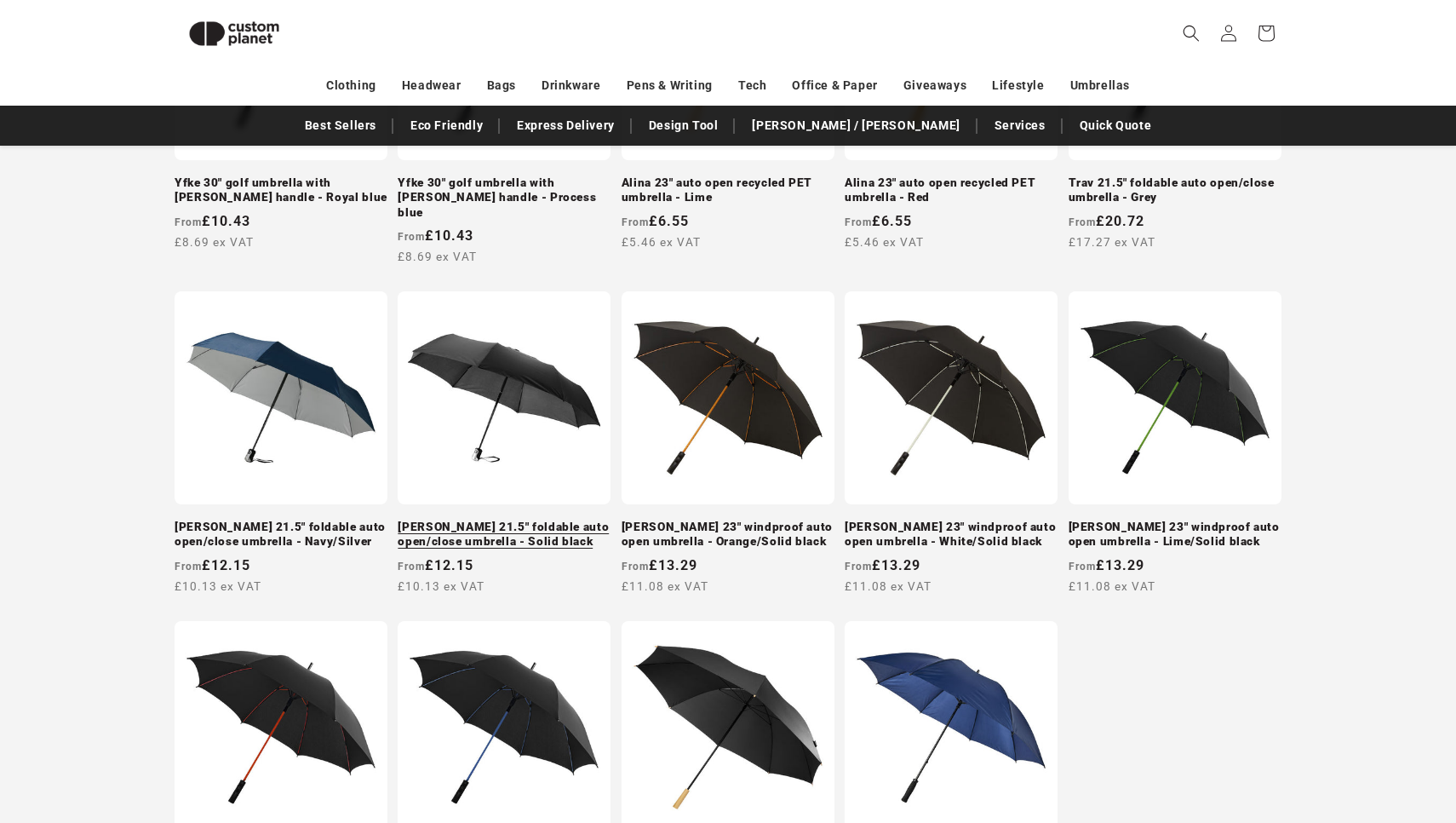
click at [561, 519] on link "Alex 21.5" foldable auto open/close umbrella - Solid black" at bounding box center [504, 534] width 213 height 29
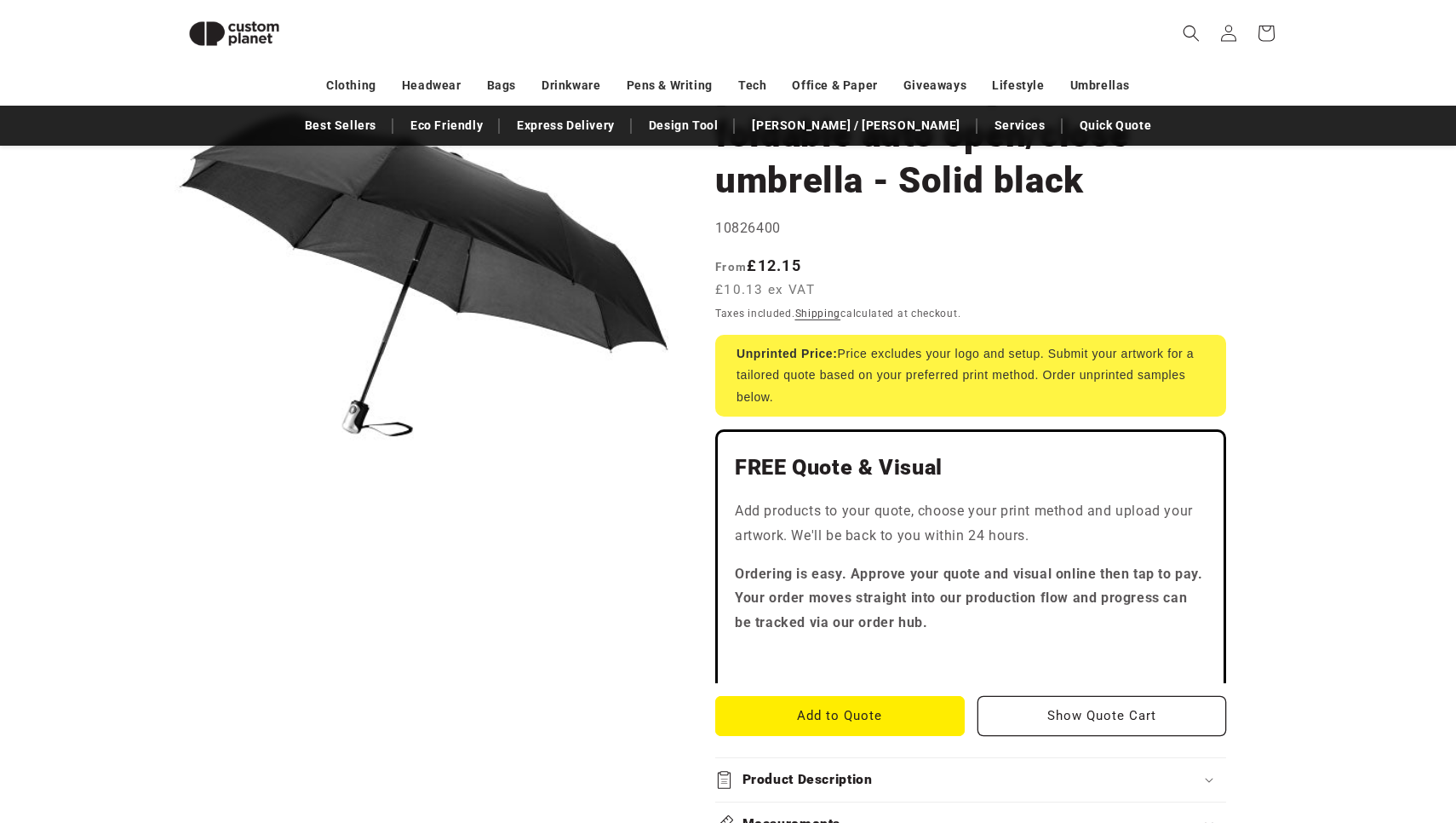
scroll to position [245, 0]
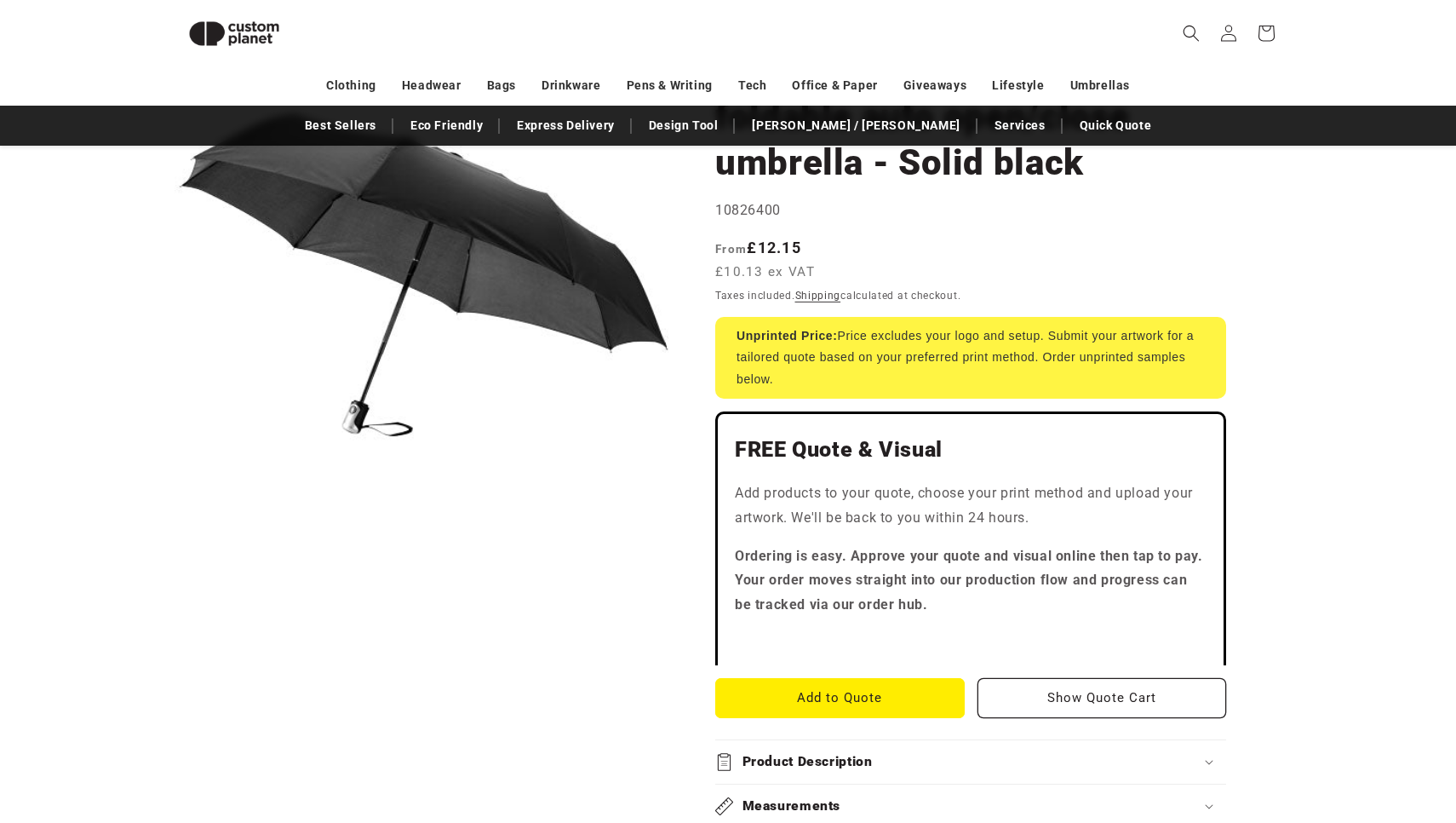
click at [175, 524] on button "Open media 1 in modal" at bounding box center [175, 524] width 0 height 0
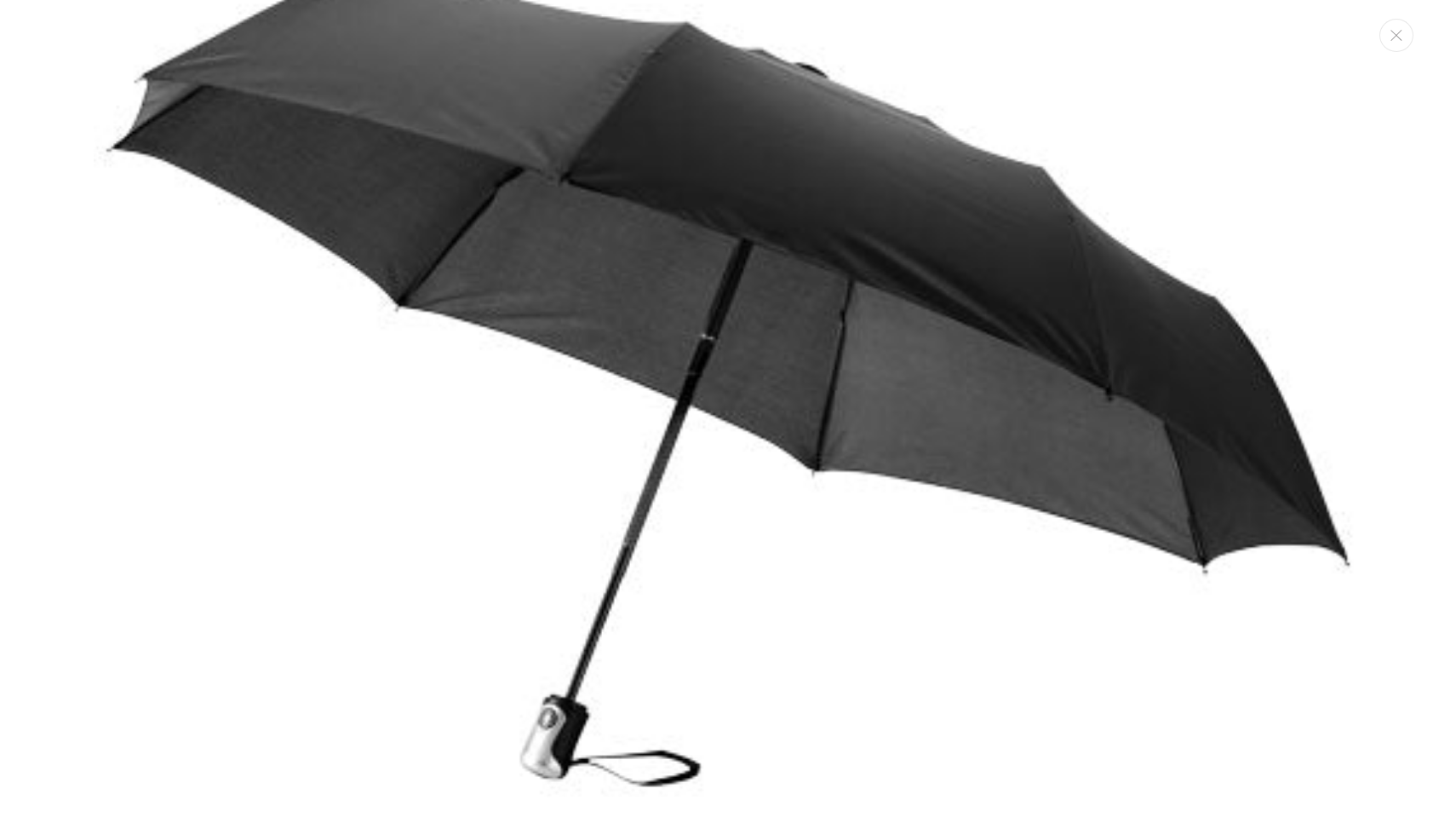
scroll to position [280, 0]
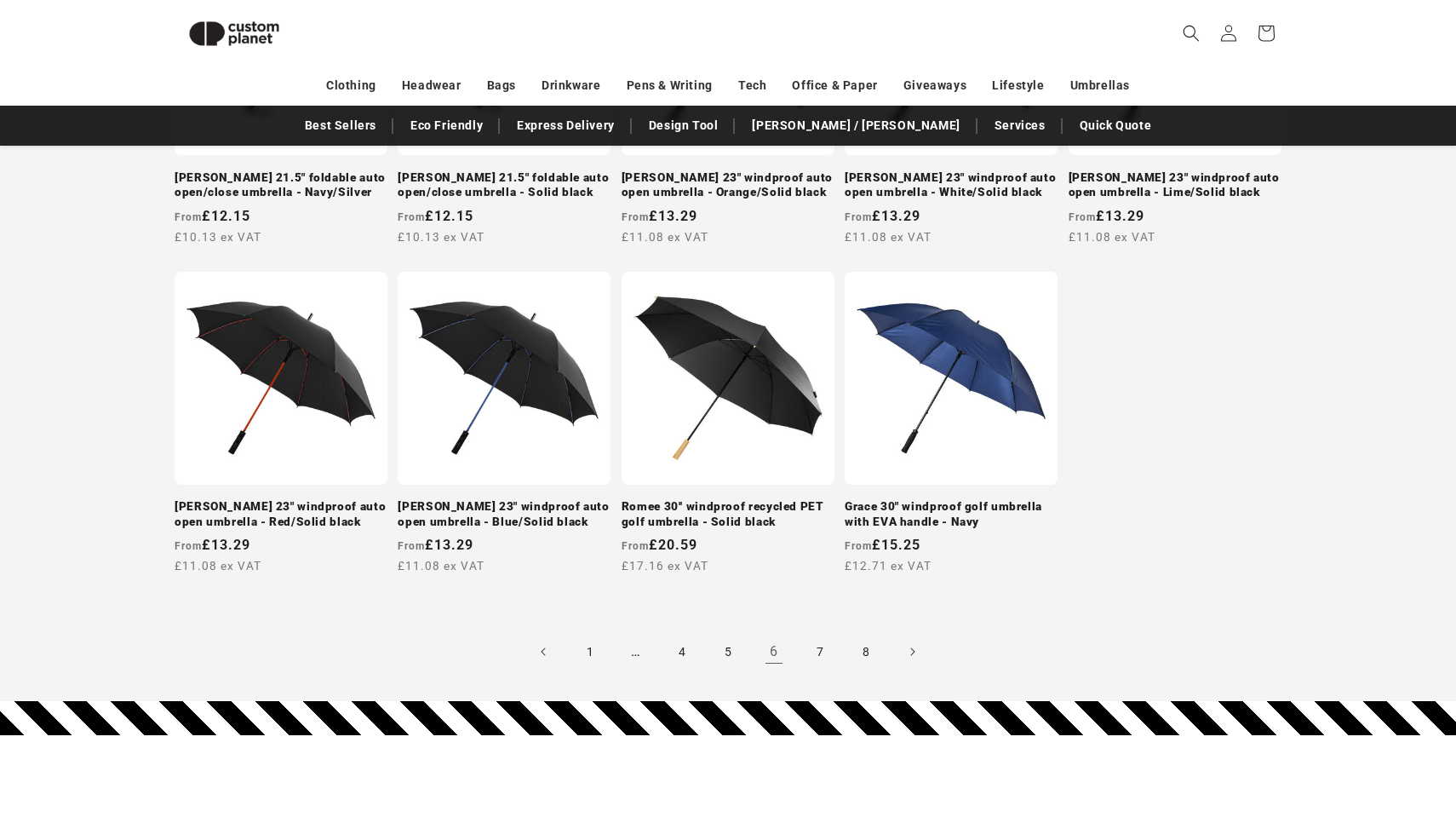
scroll to position [1573, 0]
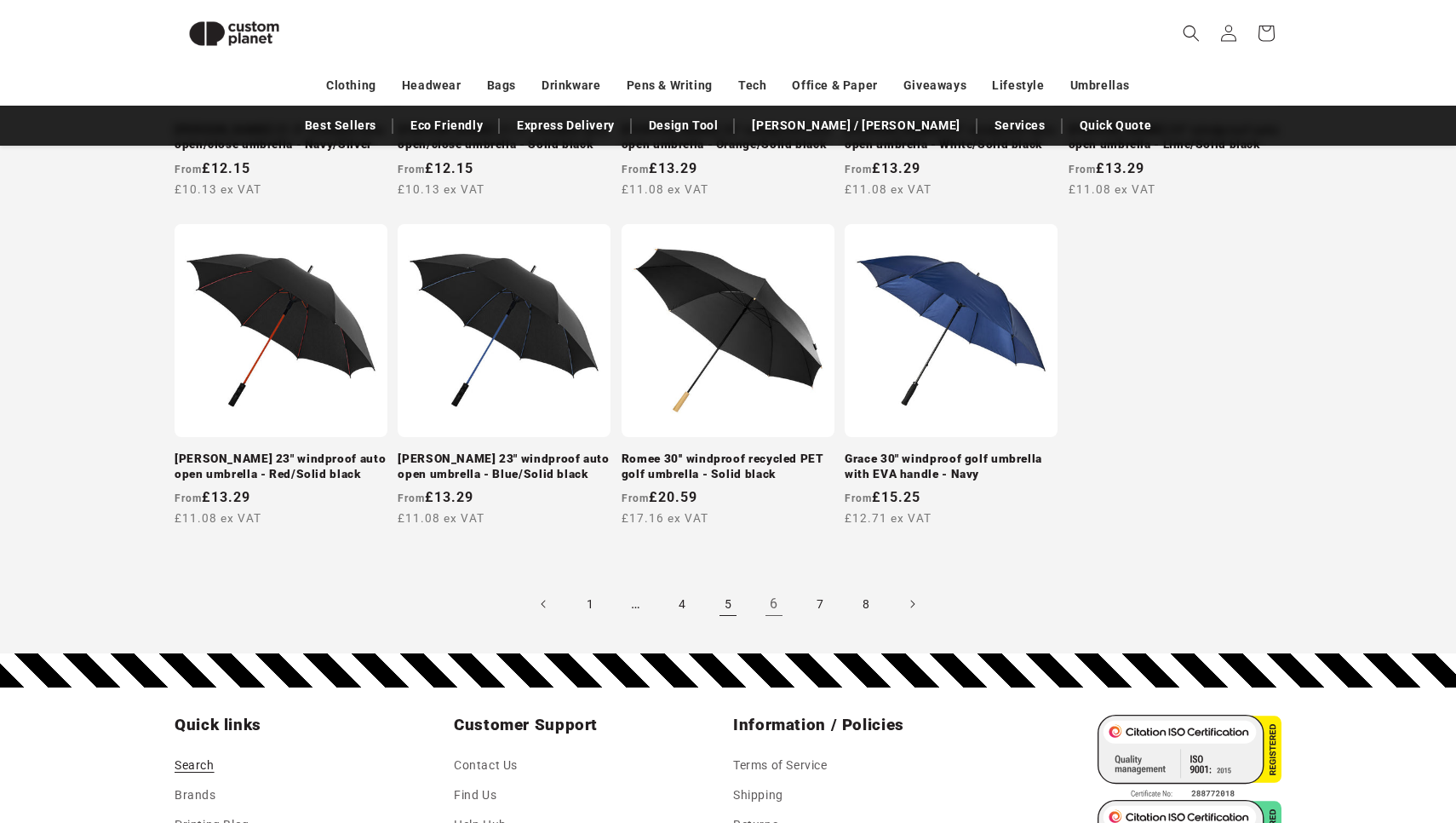
click at [723, 585] on link "5" at bounding box center [728, 603] width 37 height 37
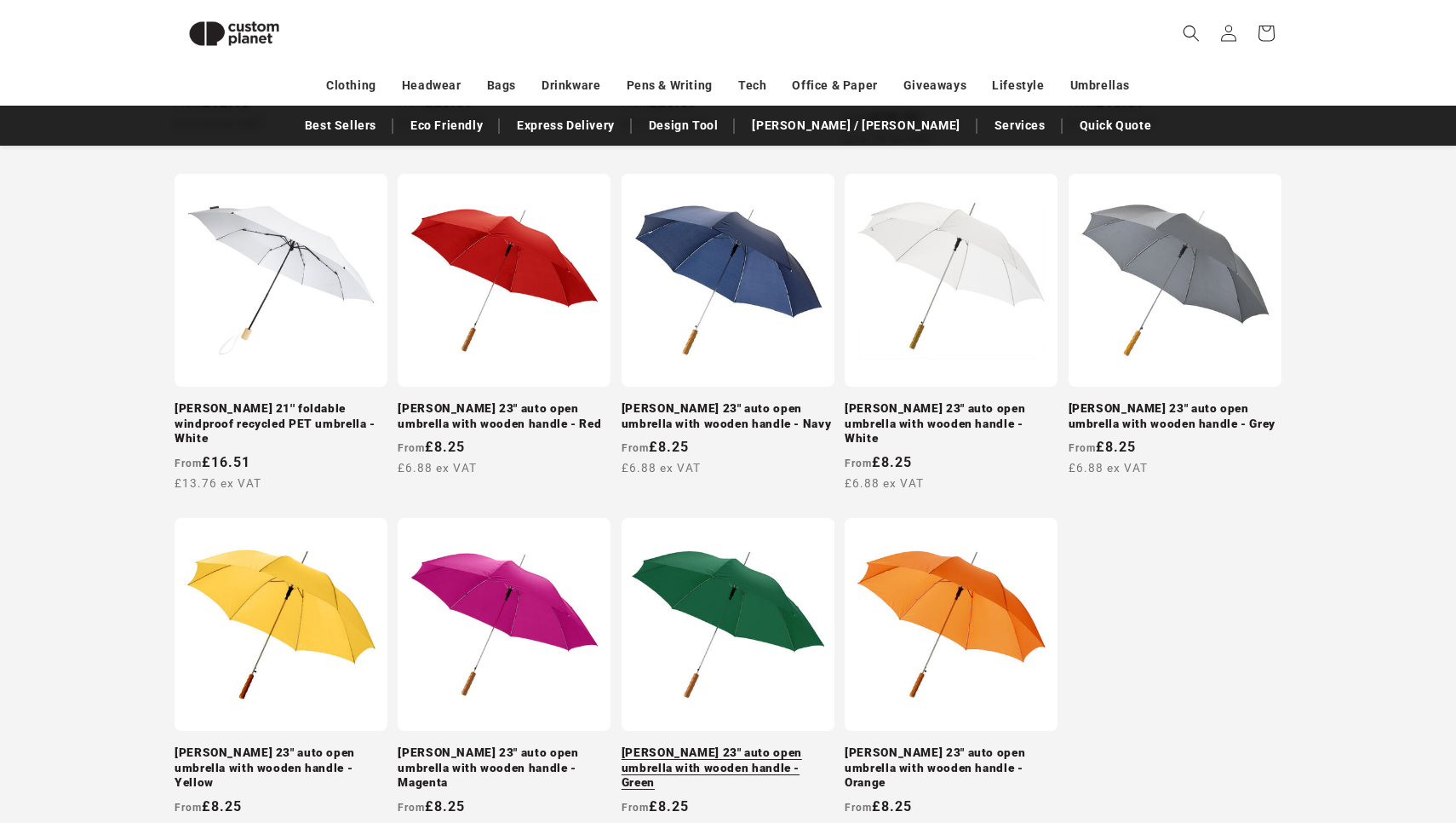
scroll to position [1487, 0]
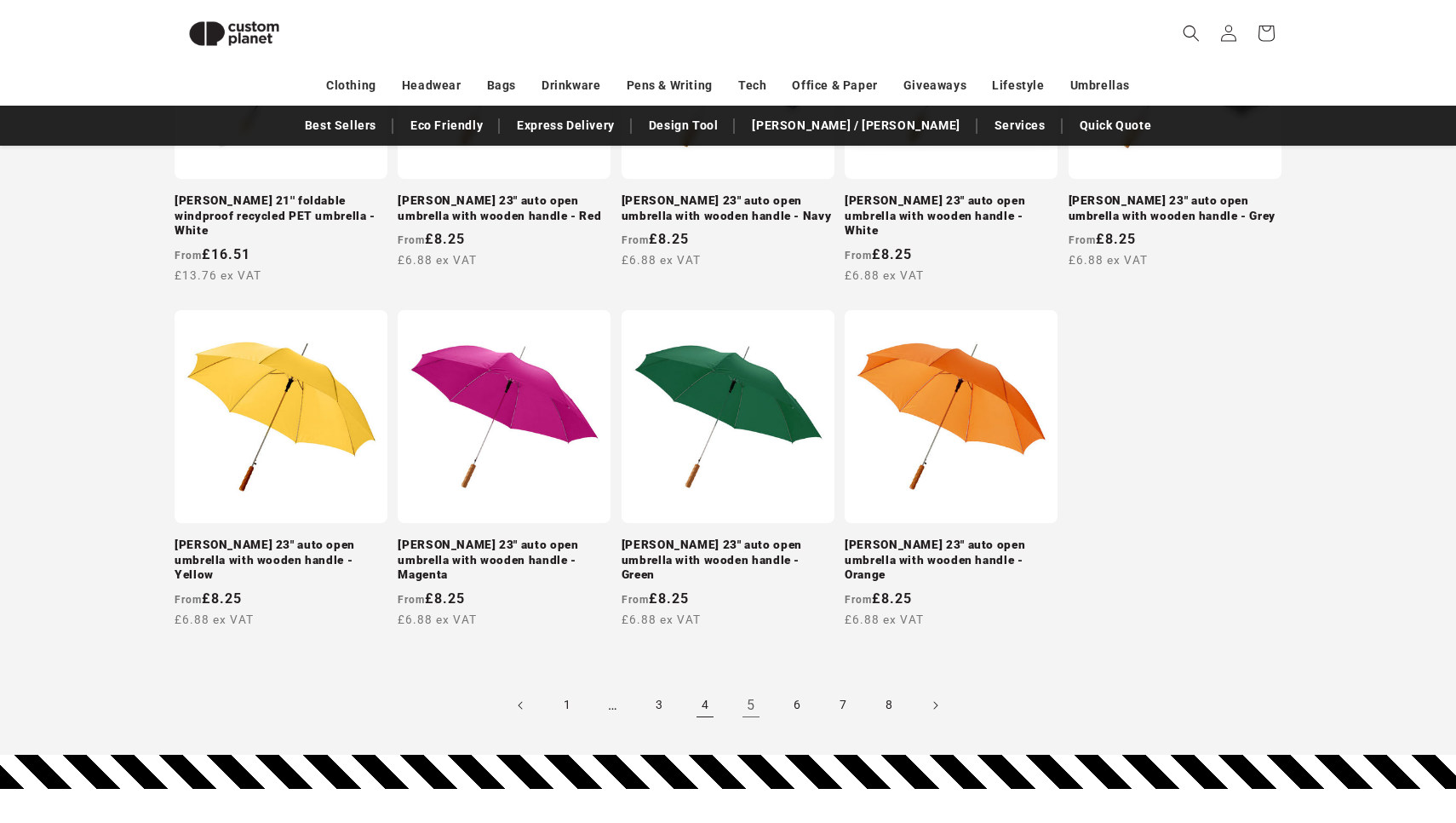
click at [688, 686] on link "4" at bounding box center [704, 704] width 37 height 37
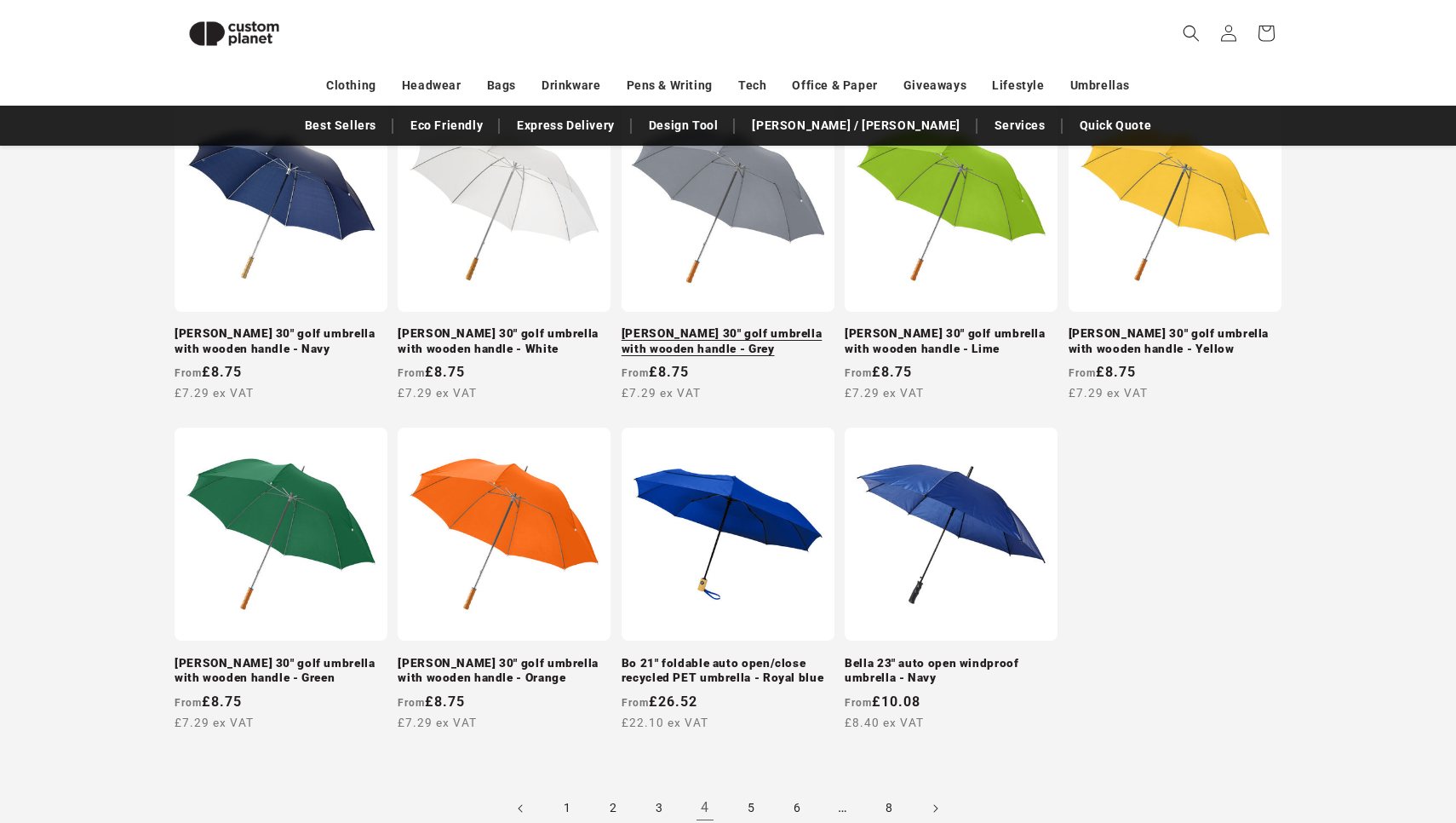
scroll to position [1360, 0]
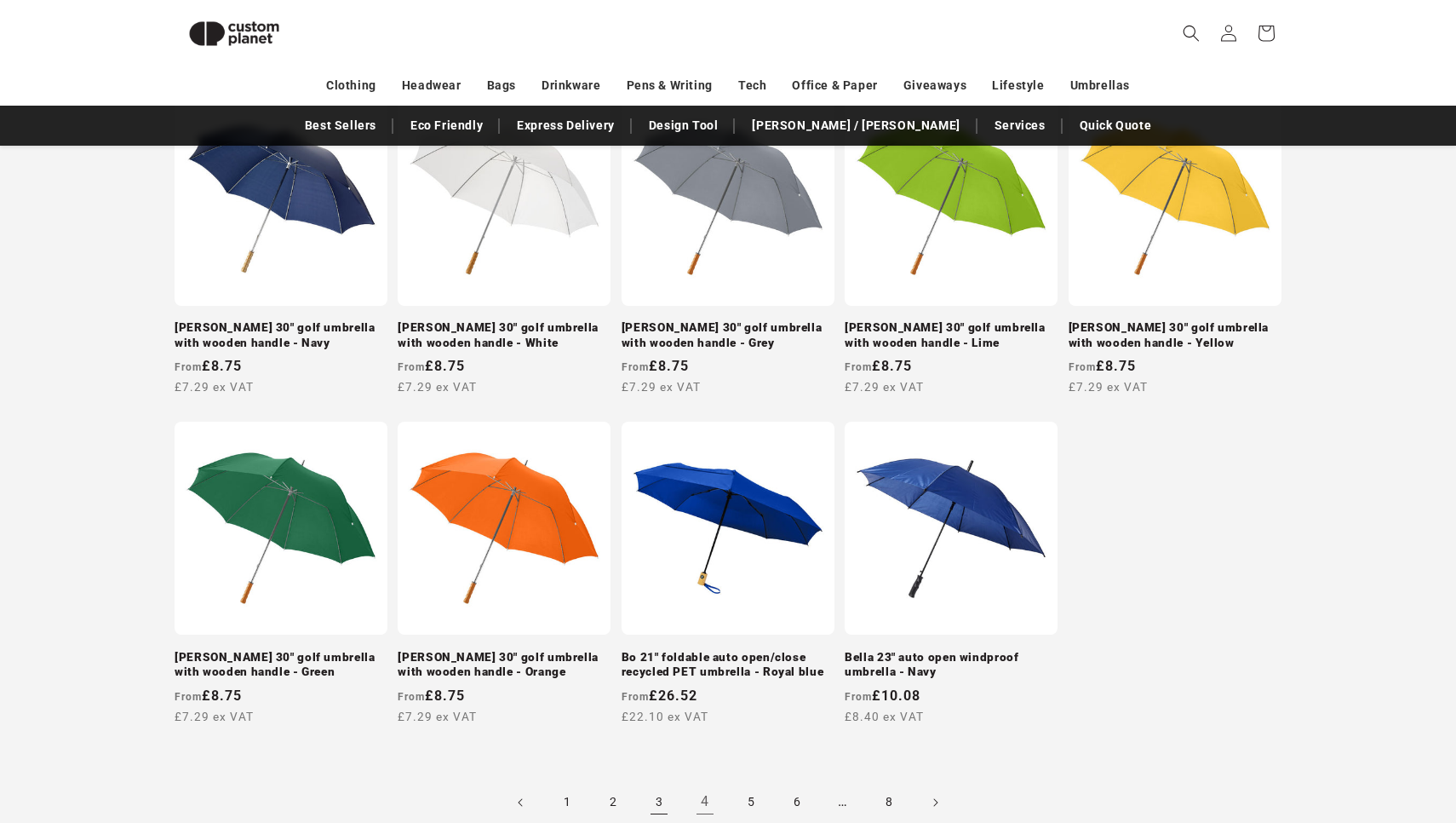
click at [660, 783] on link "3" at bounding box center [658, 801] width 37 height 37
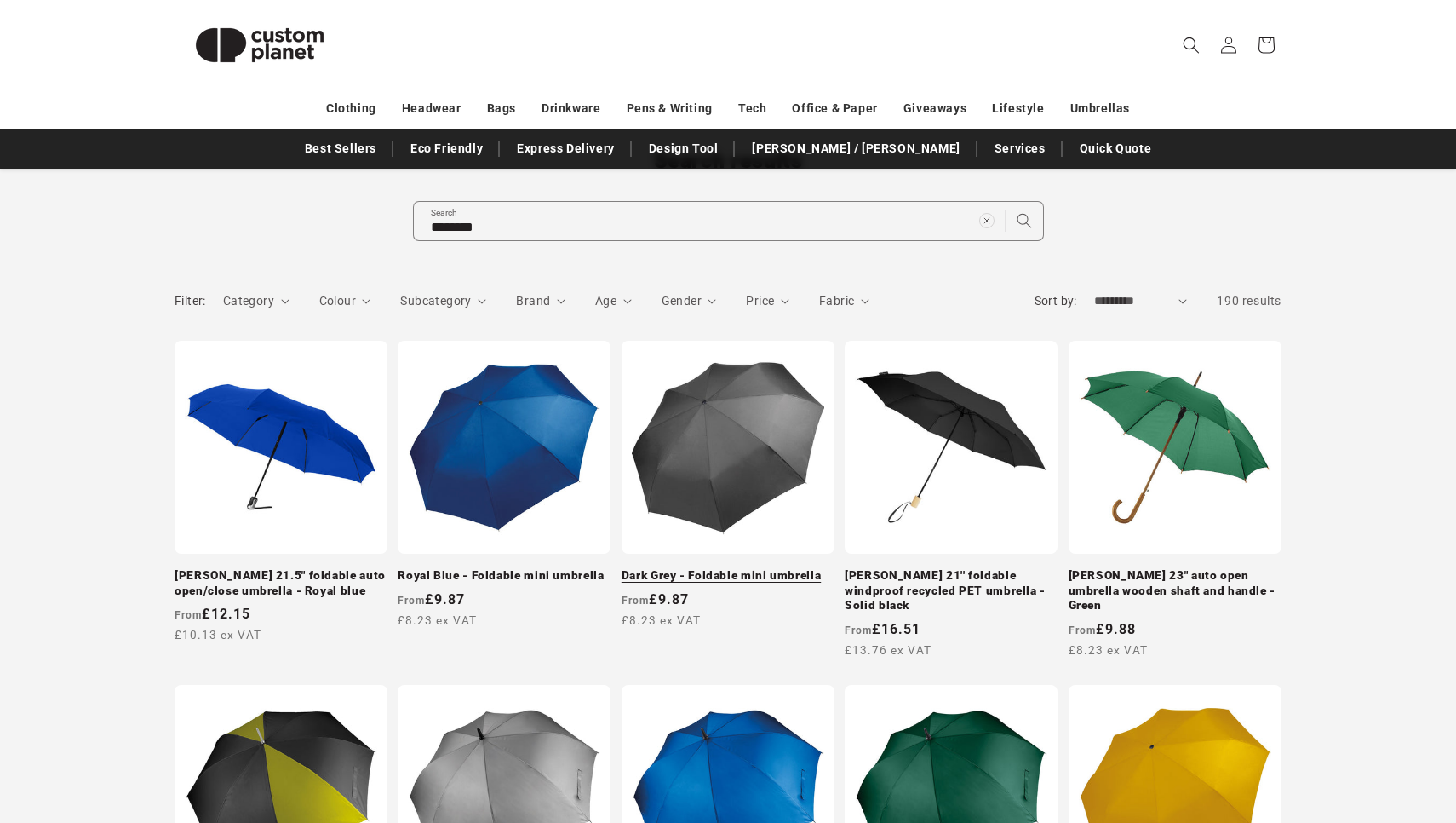
scroll to position [190, 0]
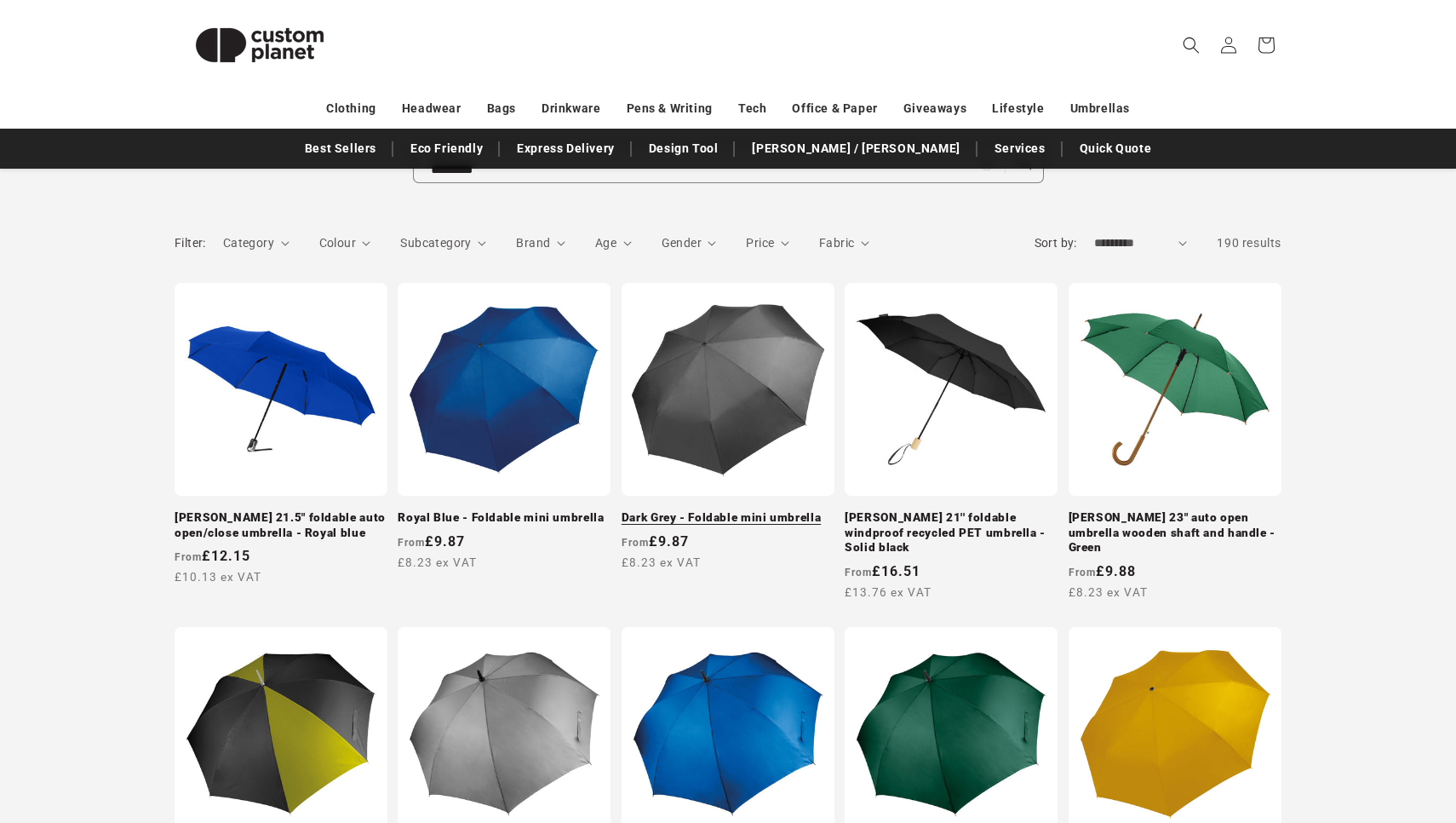
click at [775, 516] on link "Dark Grey - Foldable mini umbrella" at bounding box center [728, 518] width 213 height 16
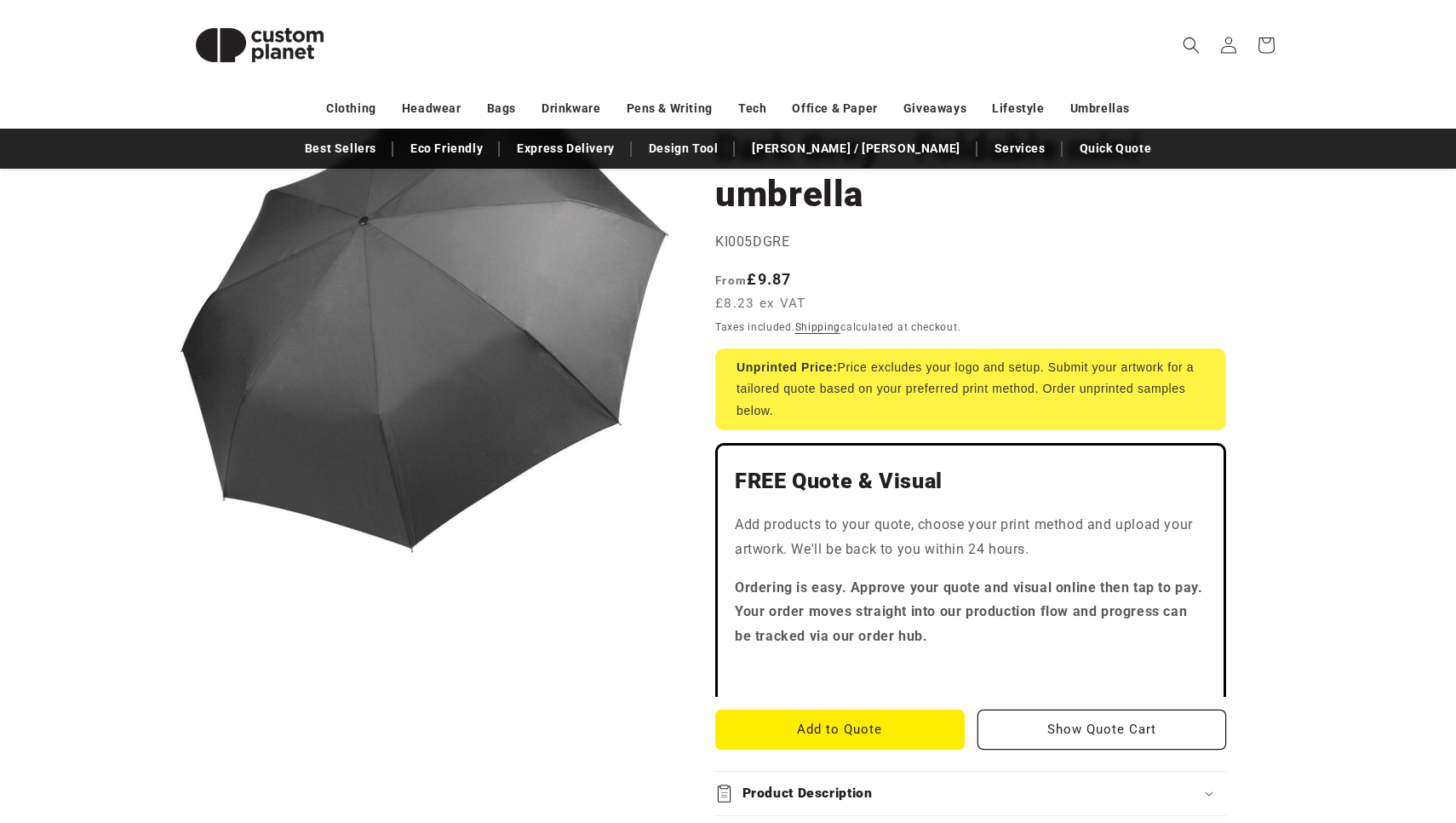
scroll to position [179, 0]
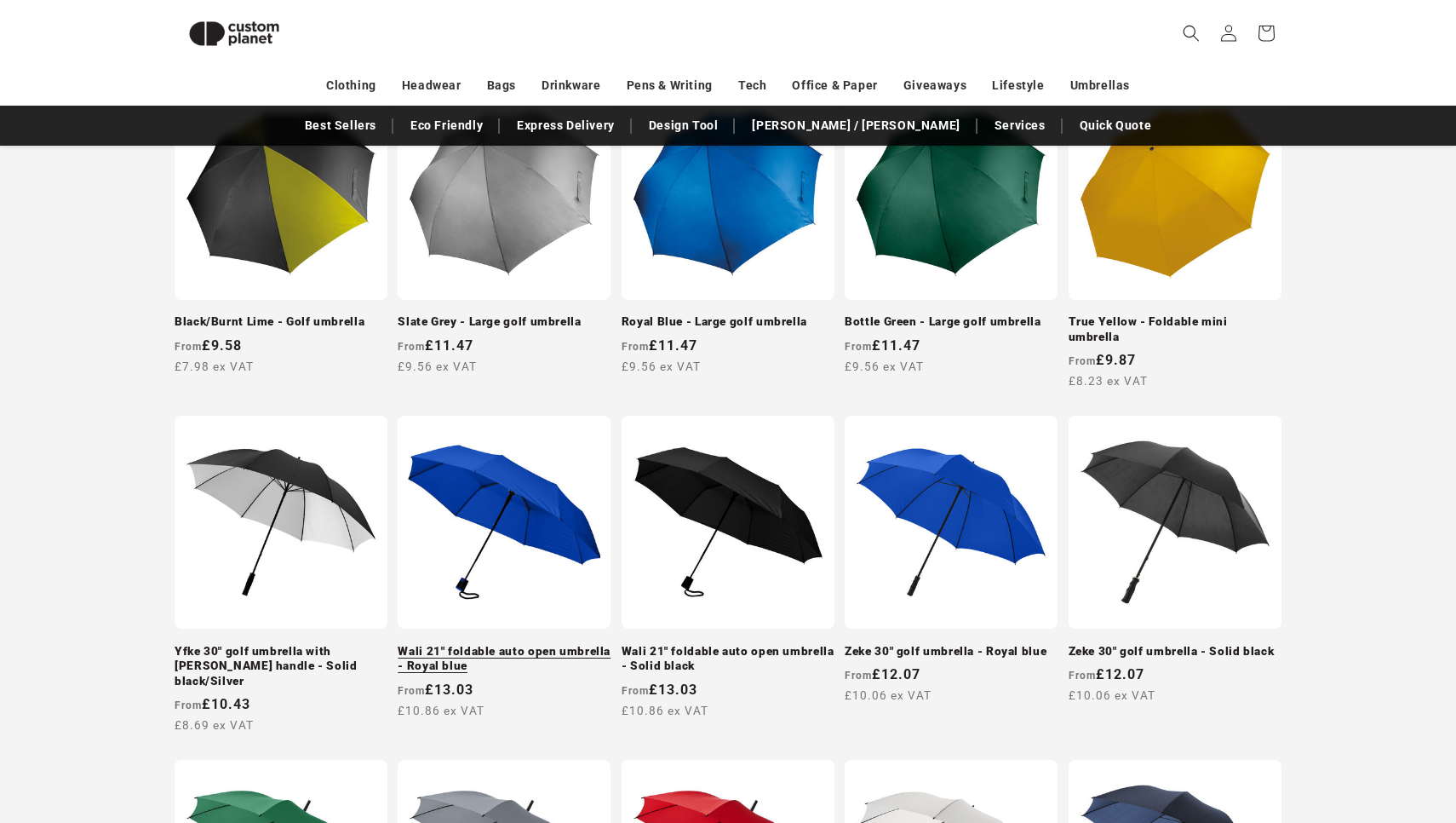
scroll to position [710, 0]
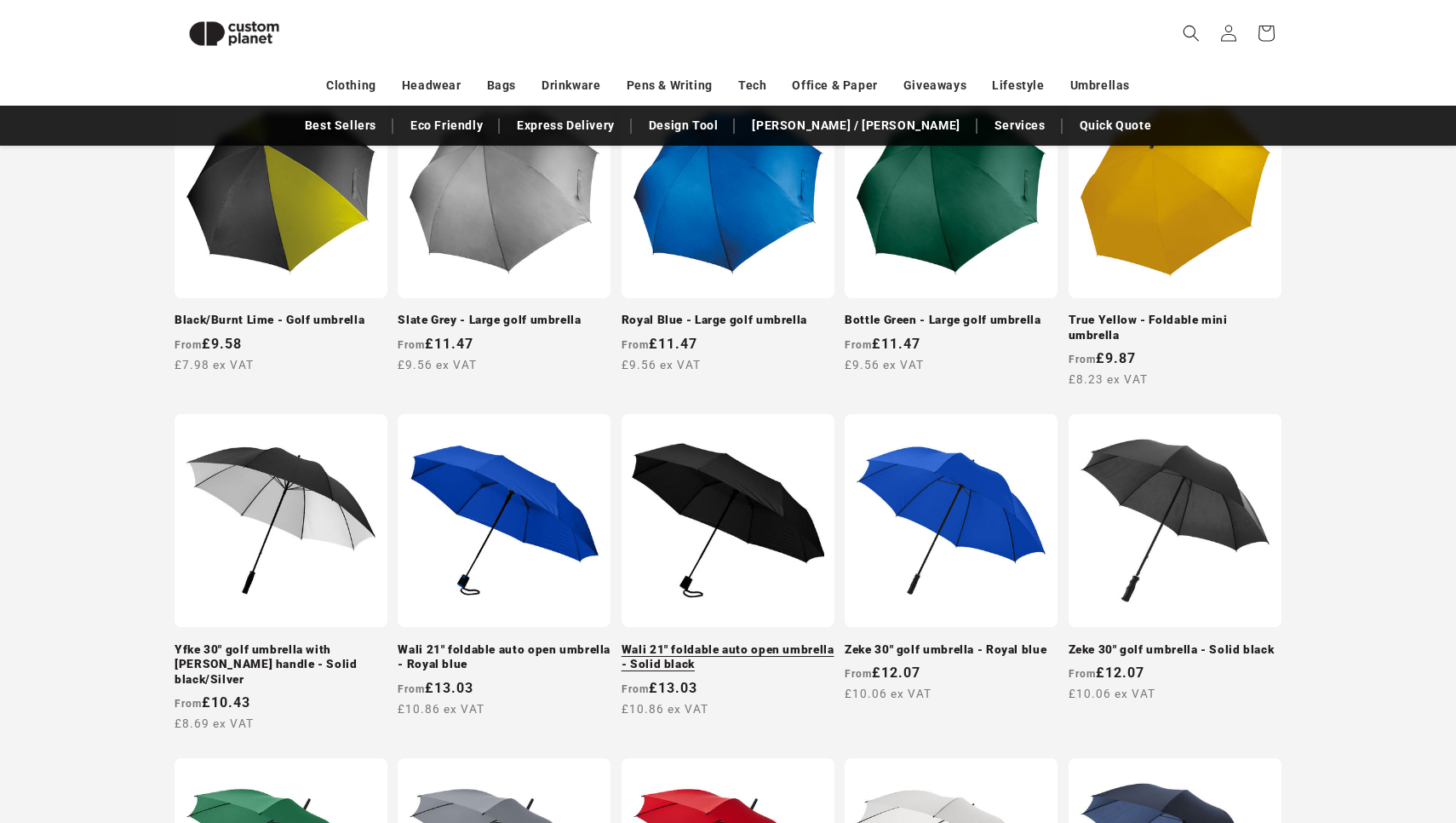
click at [660, 642] on link "Wali 21" foldable auto open umbrella - Solid black" at bounding box center [728, 657] width 213 height 29
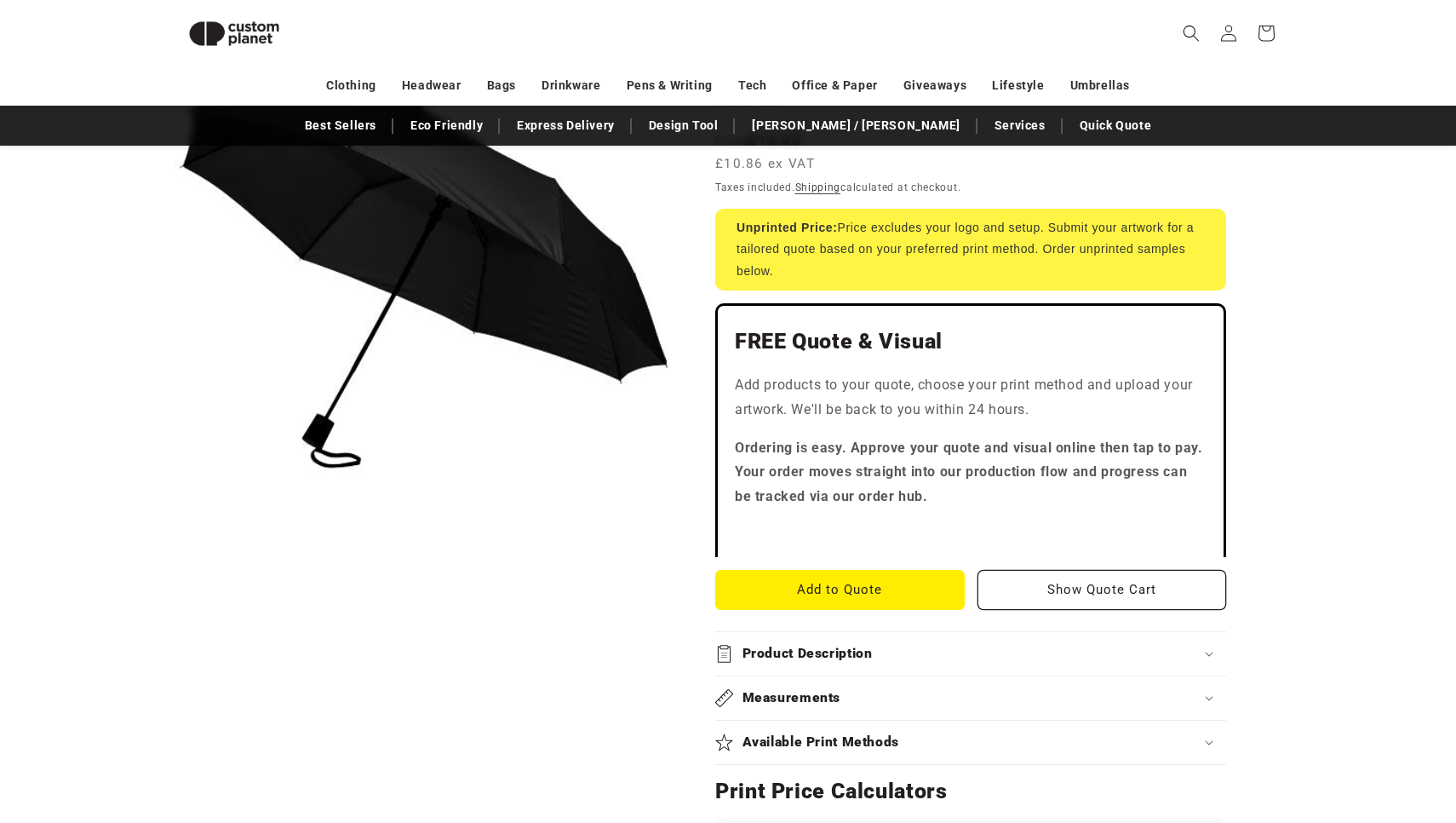
scroll to position [320, 0]
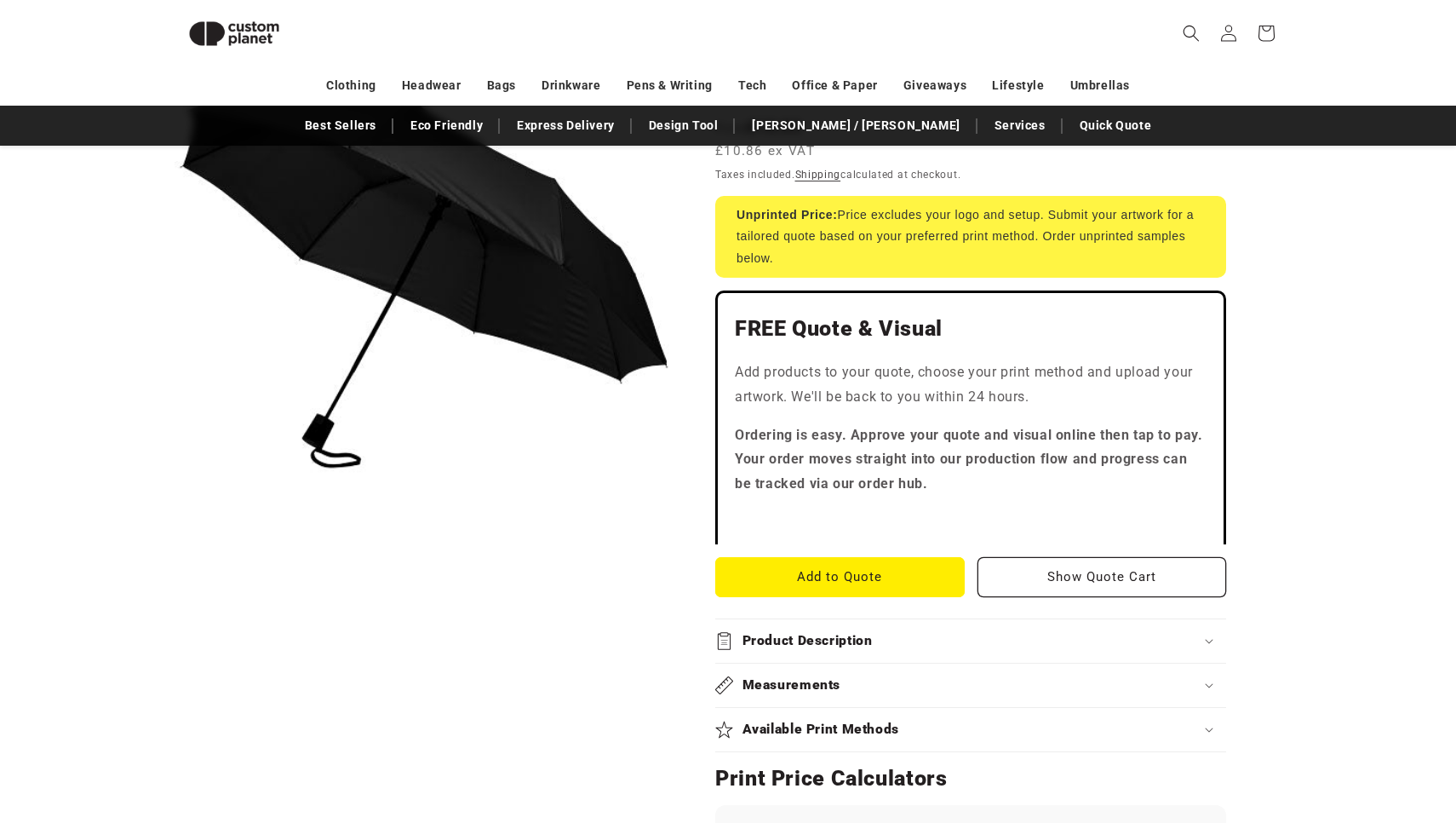
click at [863, 632] on h2 "Product Description" at bounding box center [807, 640] width 131 height 18
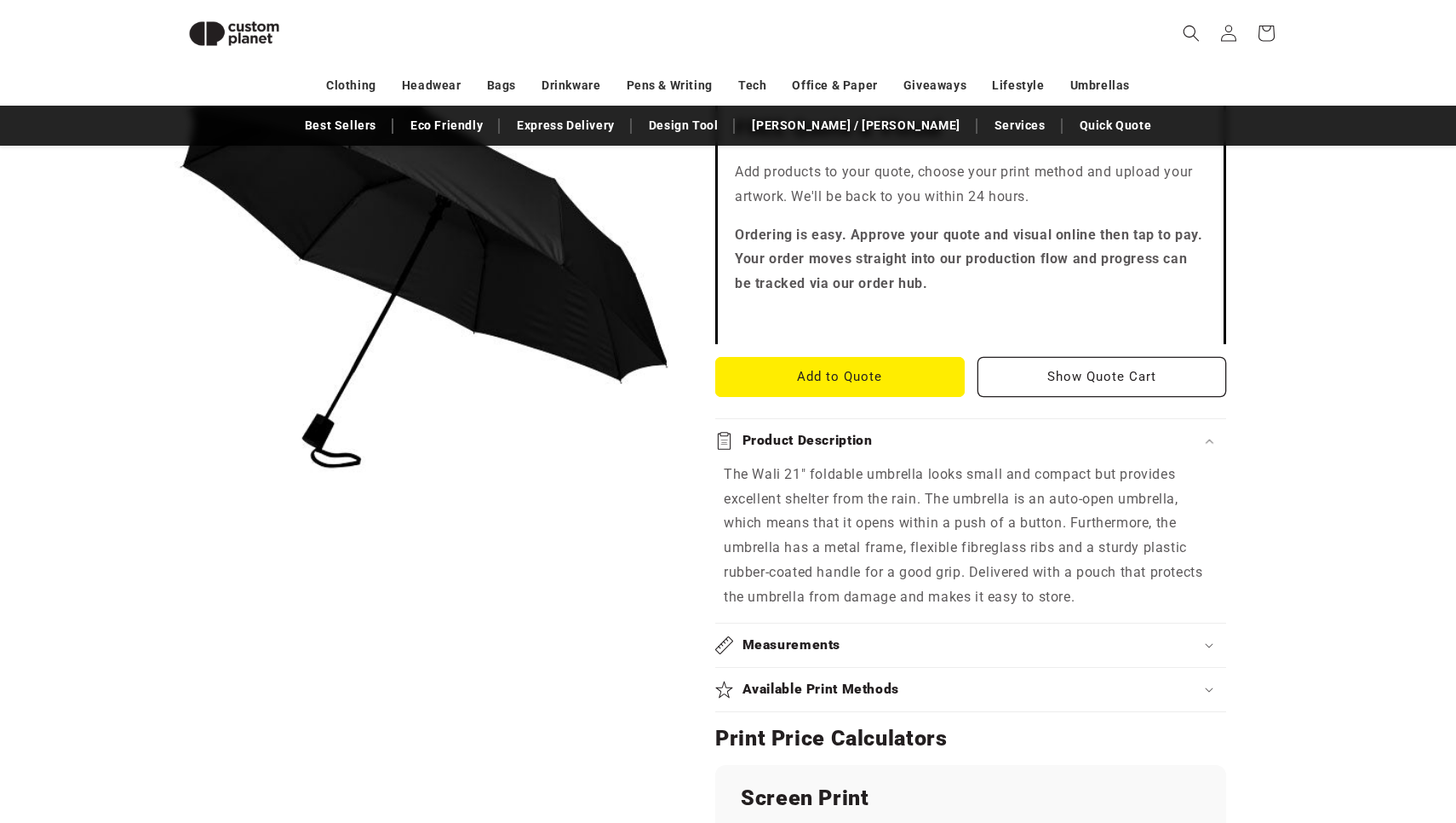
scroll to position [521, 0]
click at [1029, 443] on div "Product Description" at bounding box center [971, 440] width 511 height 18
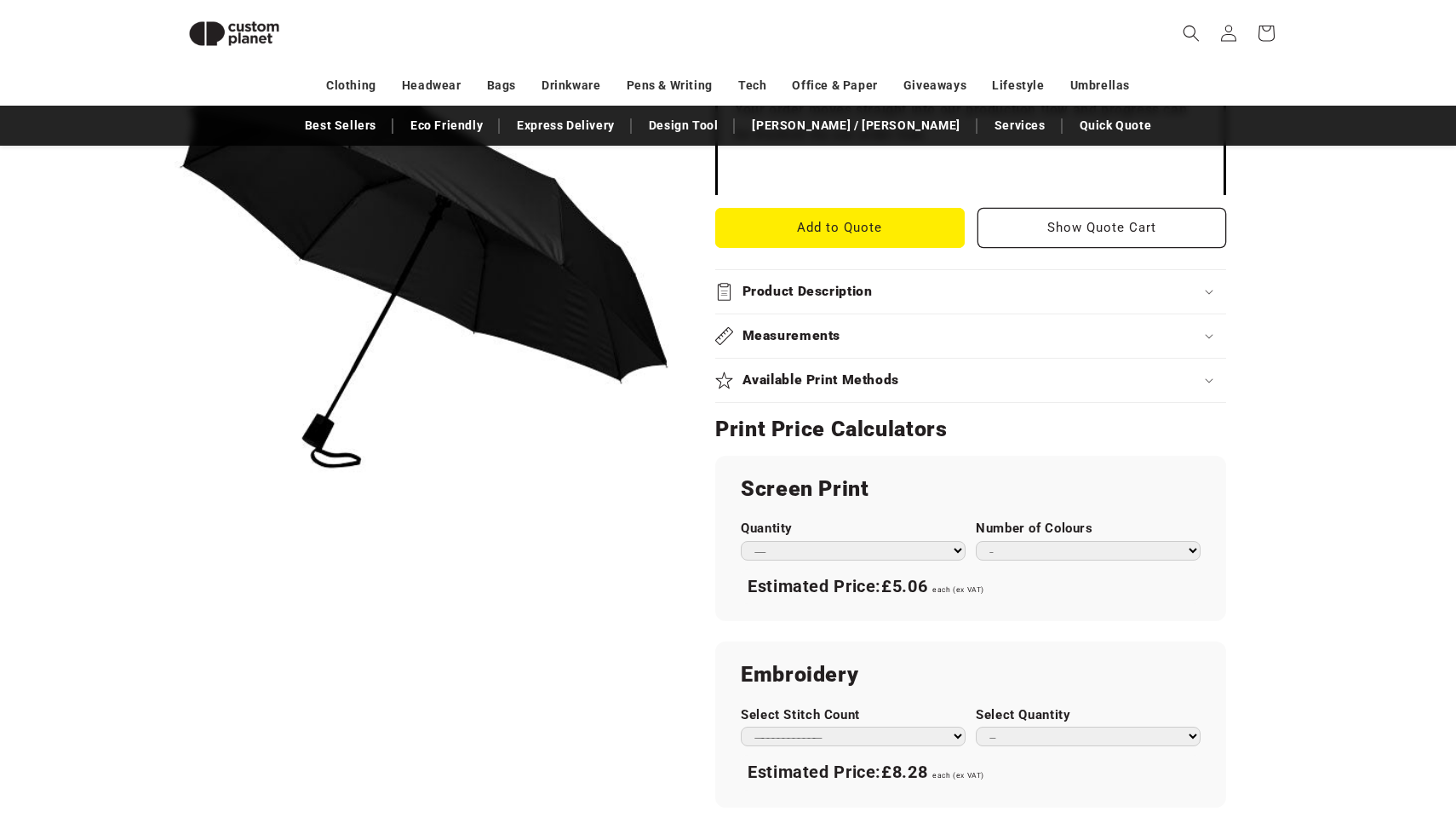
scroll to position [775, 0]
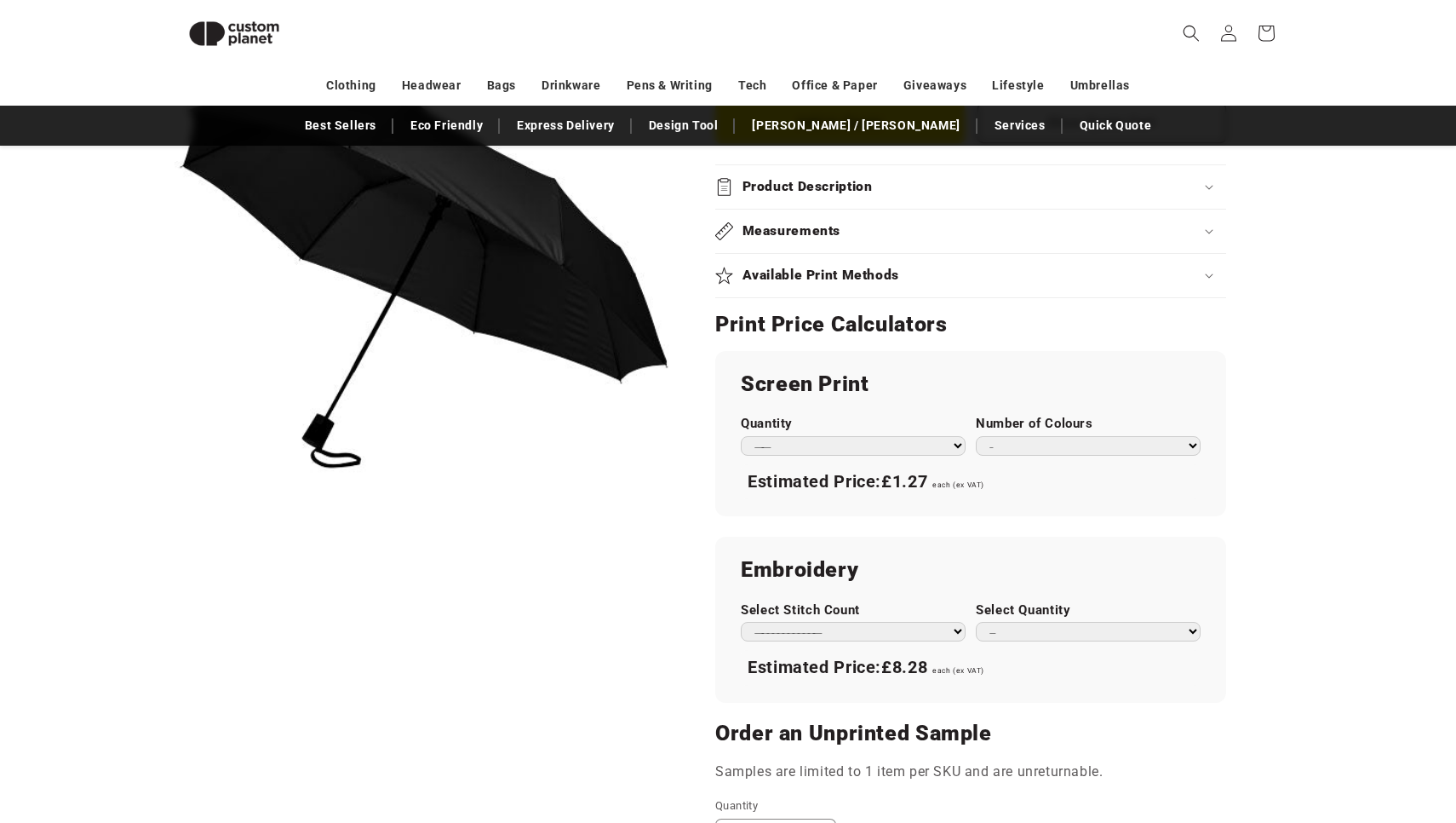
click at [853, 425] on label "Quantity" at bounding box center [853, 423] width 225 height 16
click at [853, 436] on select "*** *** *** **** **** **** ***** *****" at bounding box center [853, 446] width 225 height 20
select select "**"
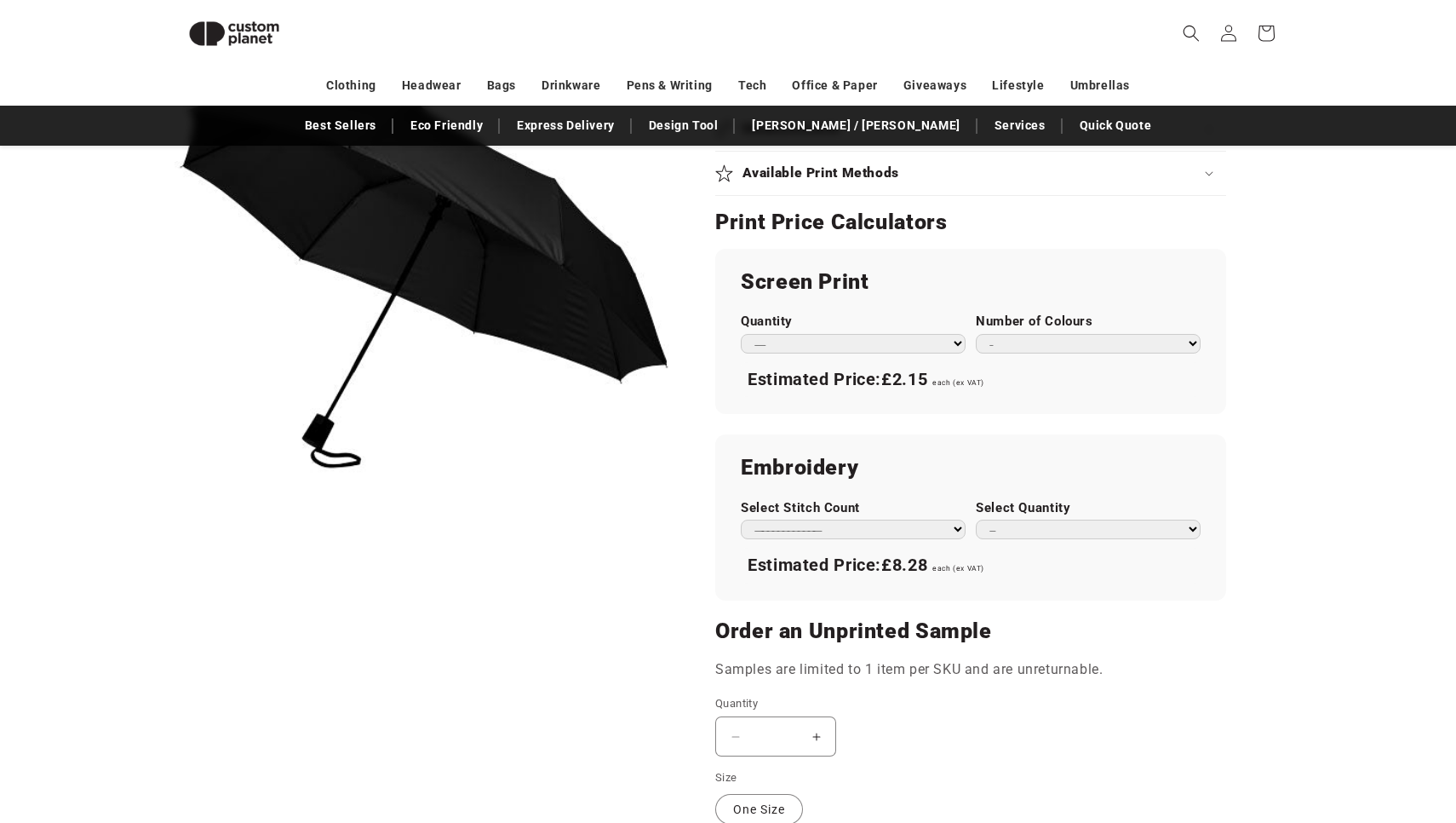
scroll to position [879, 0]
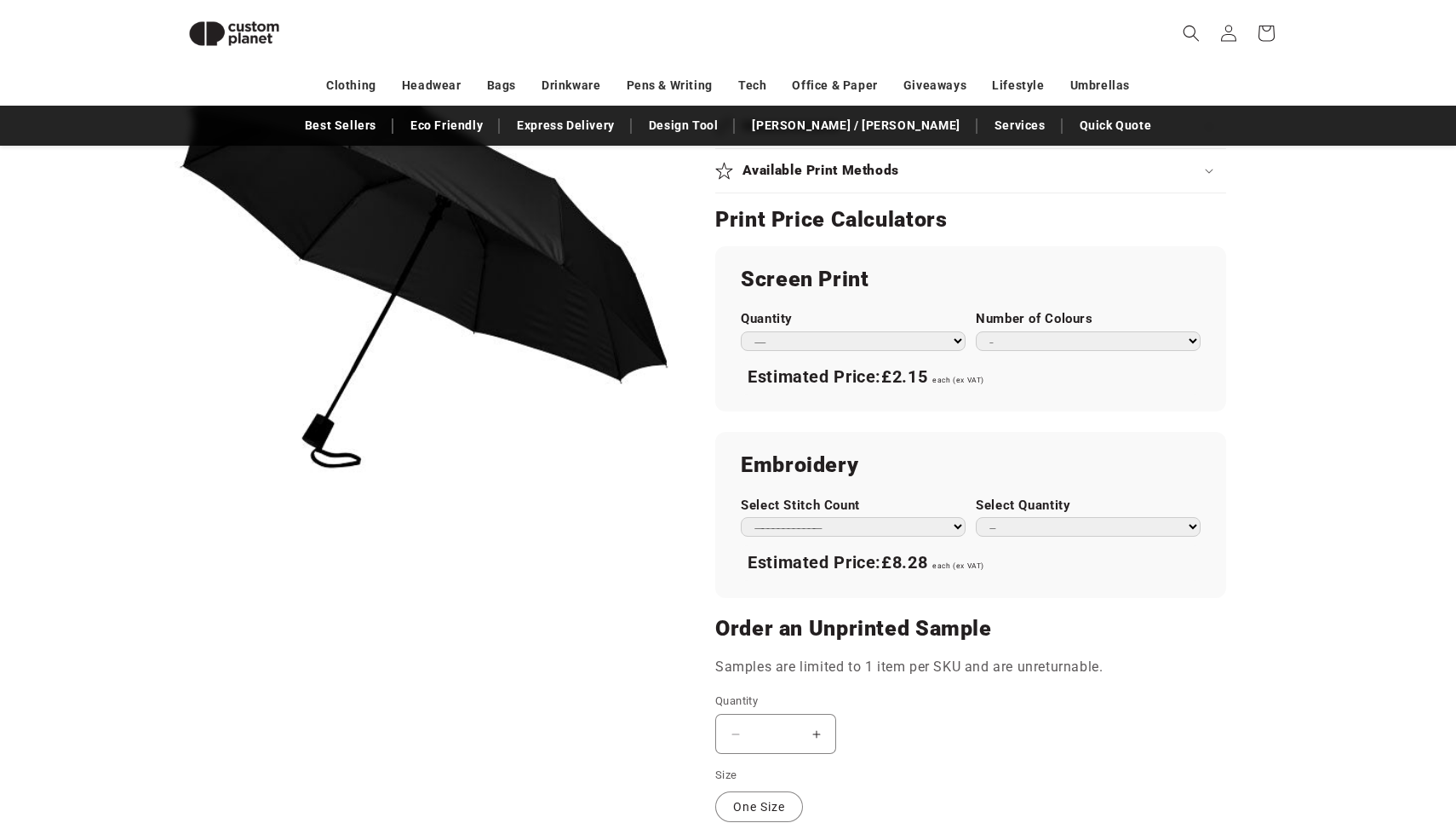
click at [785, 726] on input "*" at bounding box center [775, 734] width 42 height 40
click at [1019, 701] on div "Quantity ( 0 in cart) Decrease quantity for Wali 21&quot; foldable auto open um…" at bounding box center [902, 723] width 375 height 62
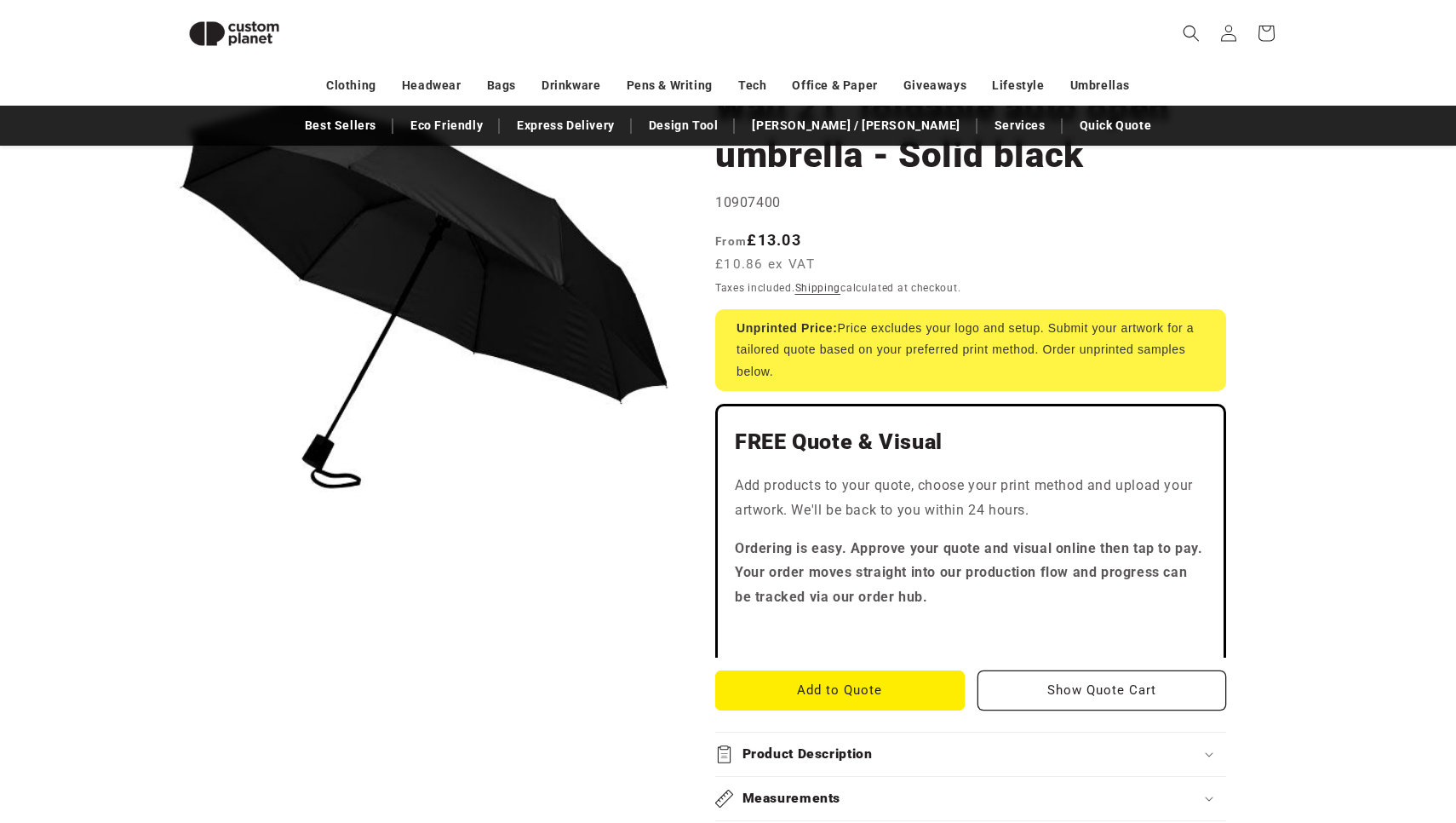
scroll to position [194, 0]
click at [863, 680] on button "Add to Quote" at bounding box center [840, 691] width 249 height 40
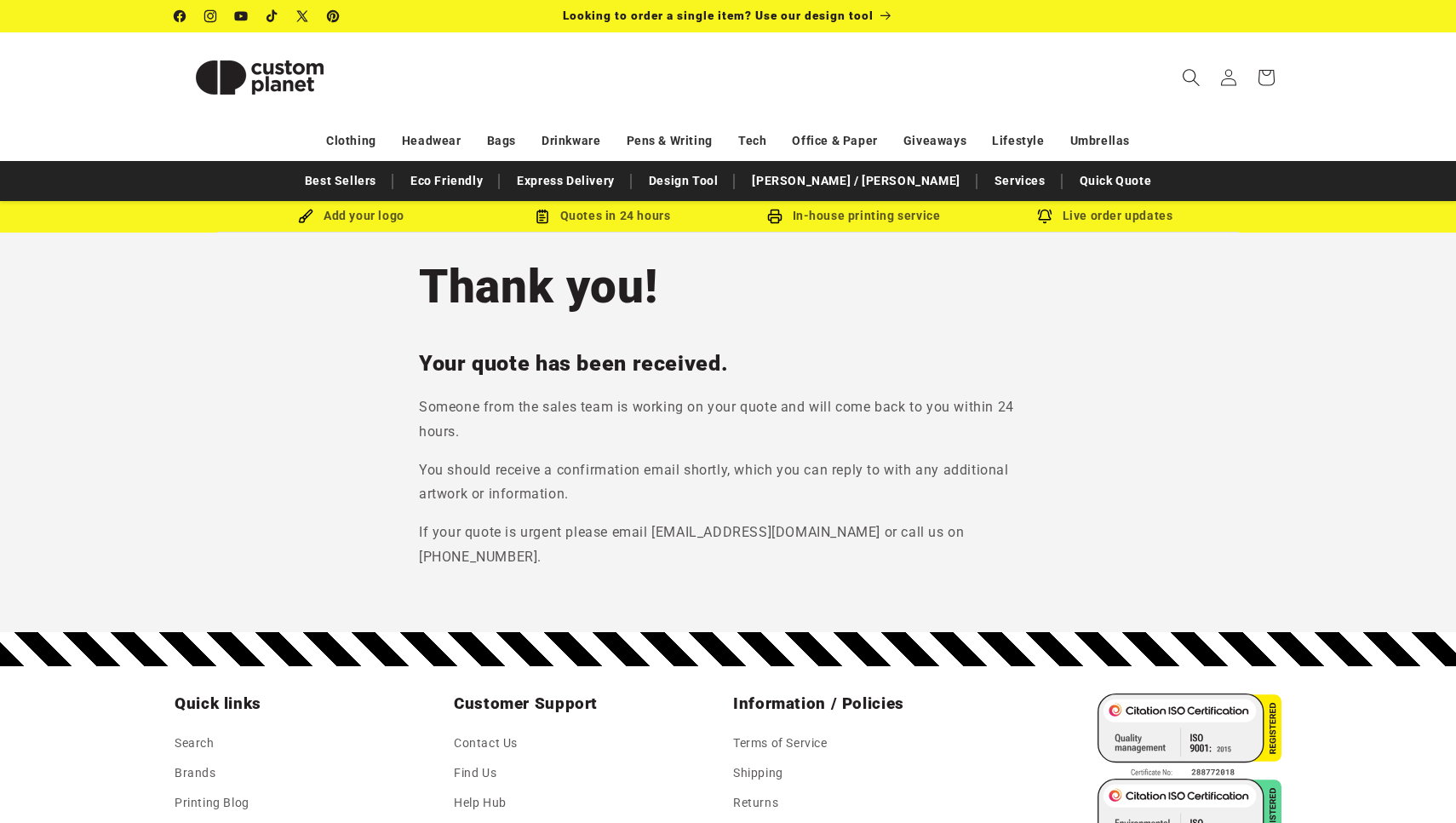
click at [1194, 82] on icon "Search" at bounding box center [1190, 77] width 18 height 18
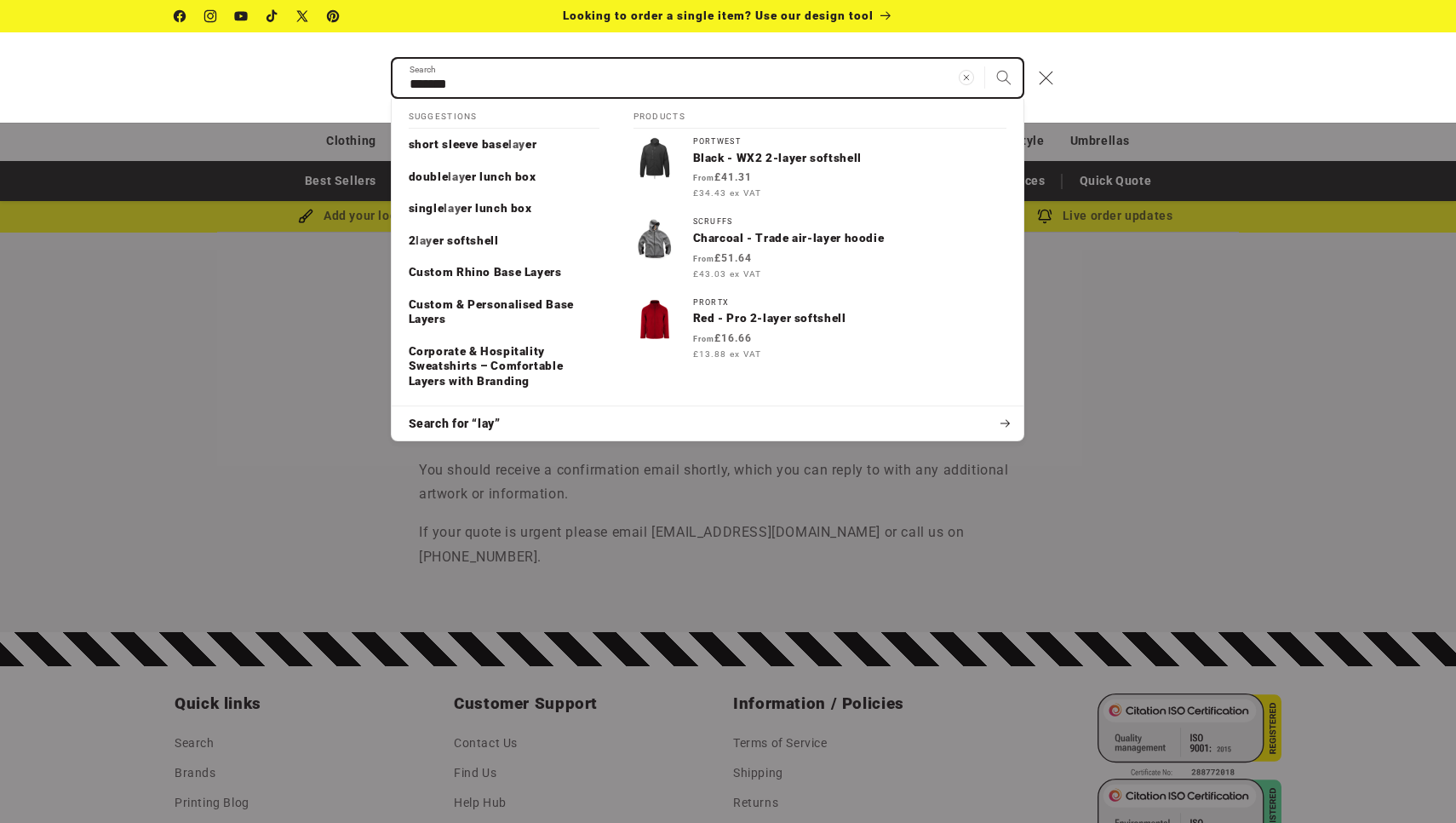
type input "*******"
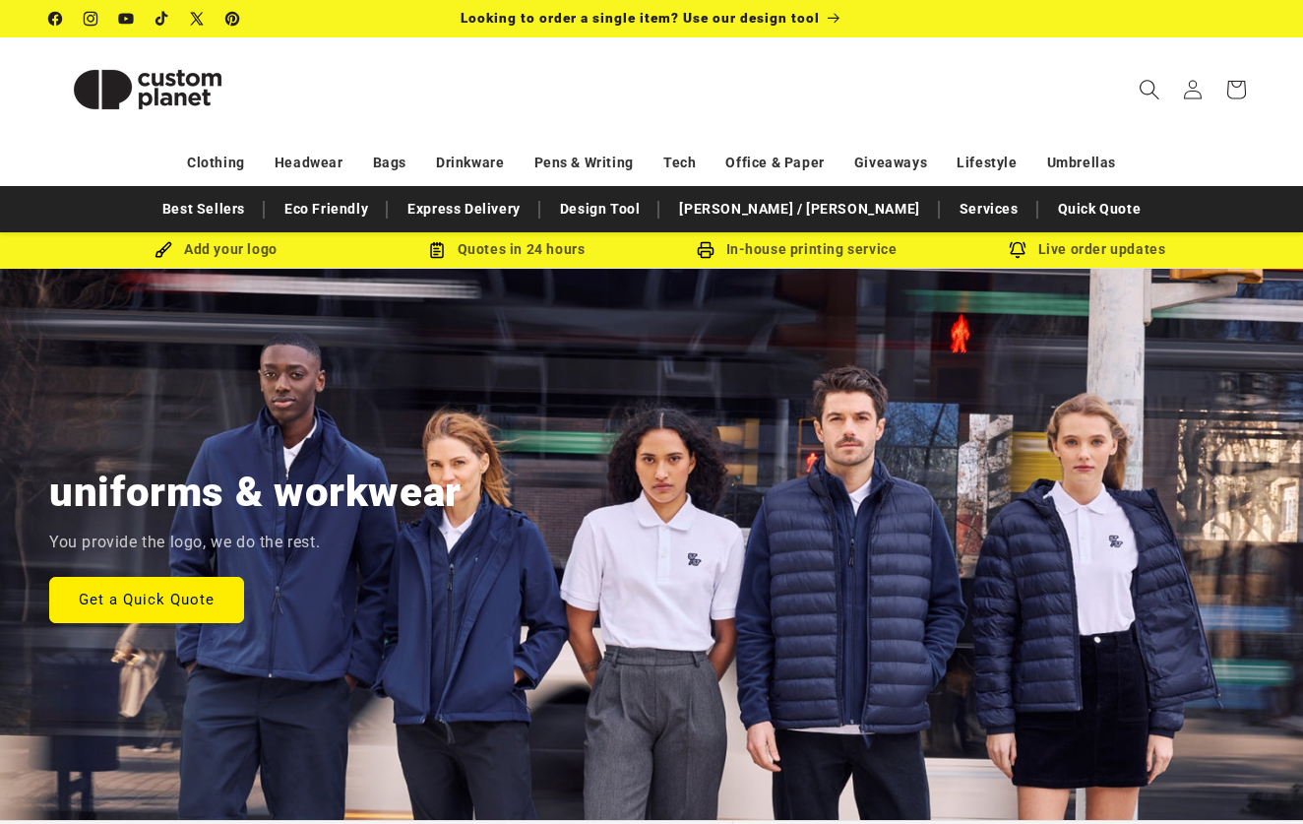
click at [1143, 86] on icon "Search" at bounding box center [1149, 89] width 21 height 21
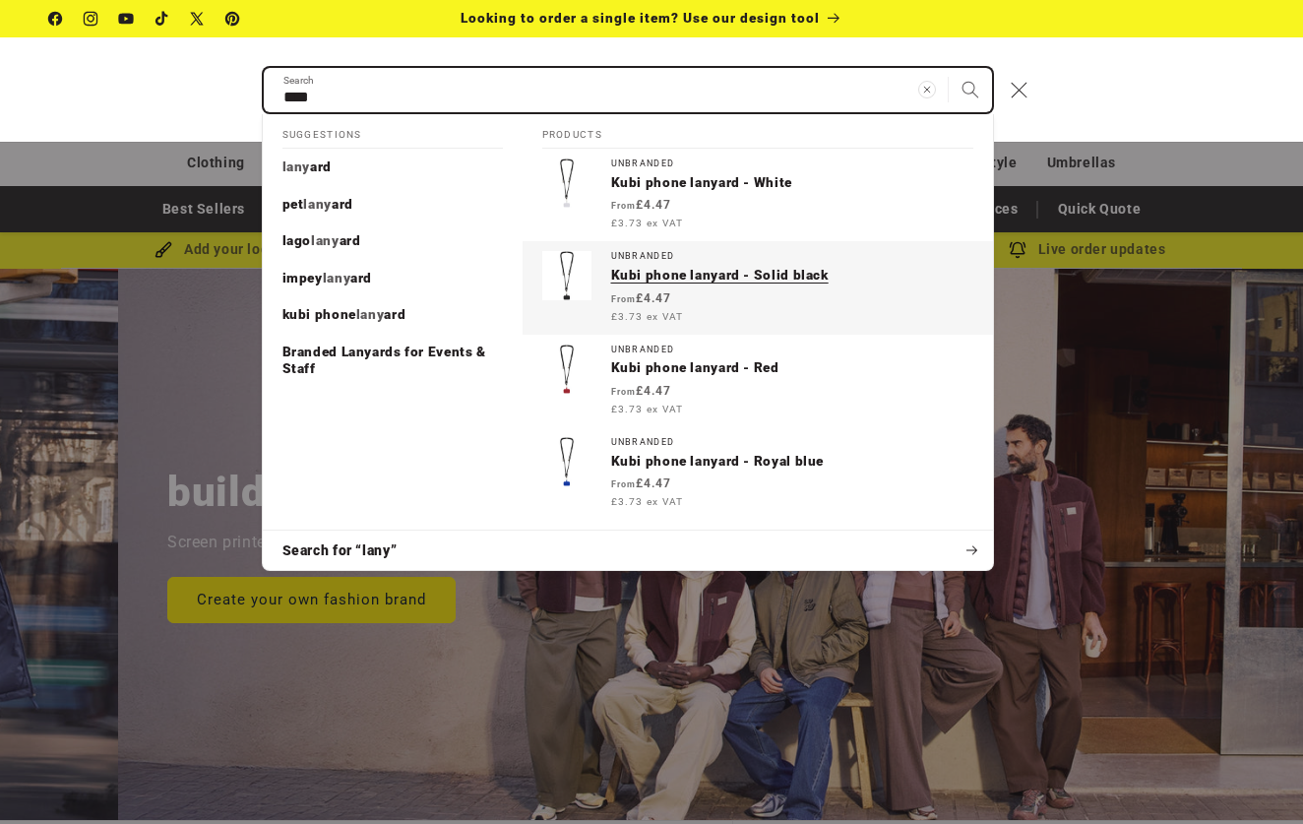
scroll to position [0, 1303]
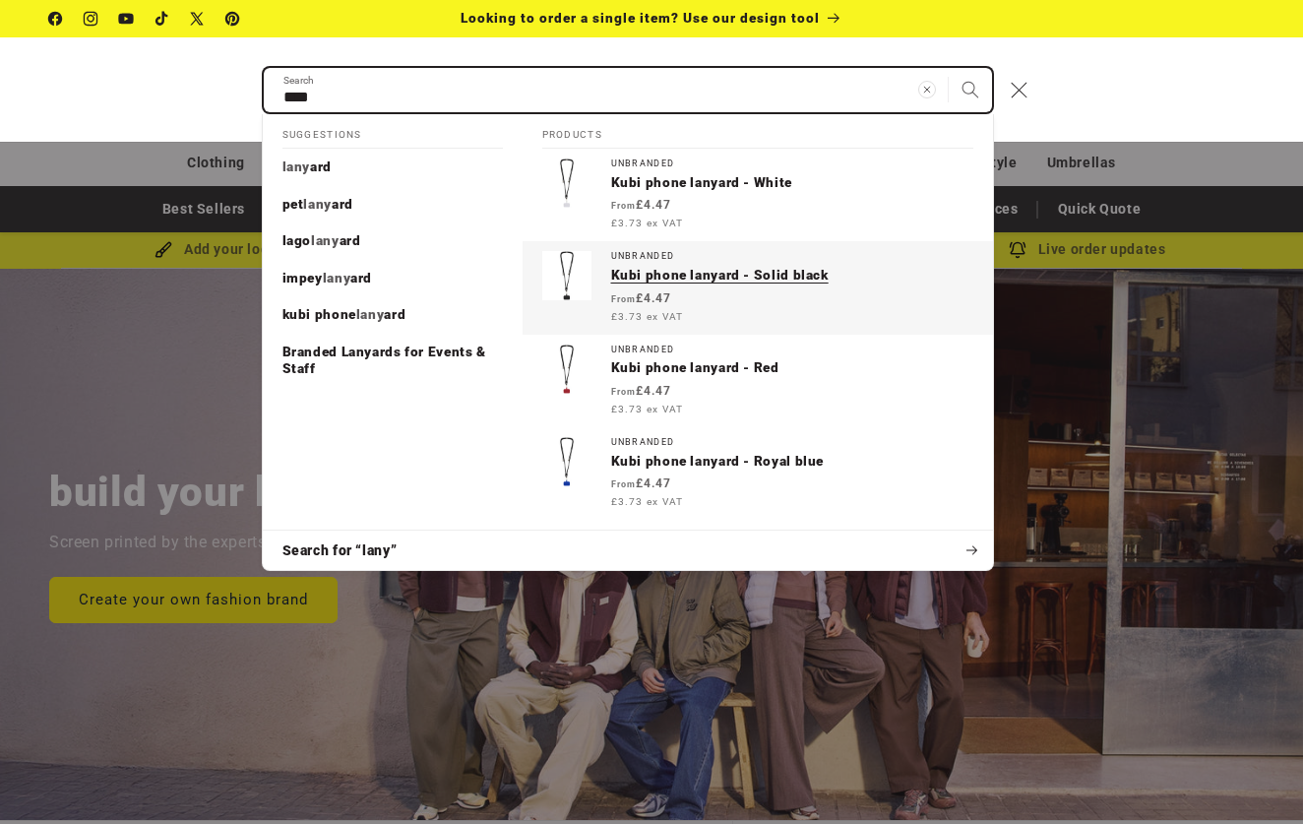
type input "****"
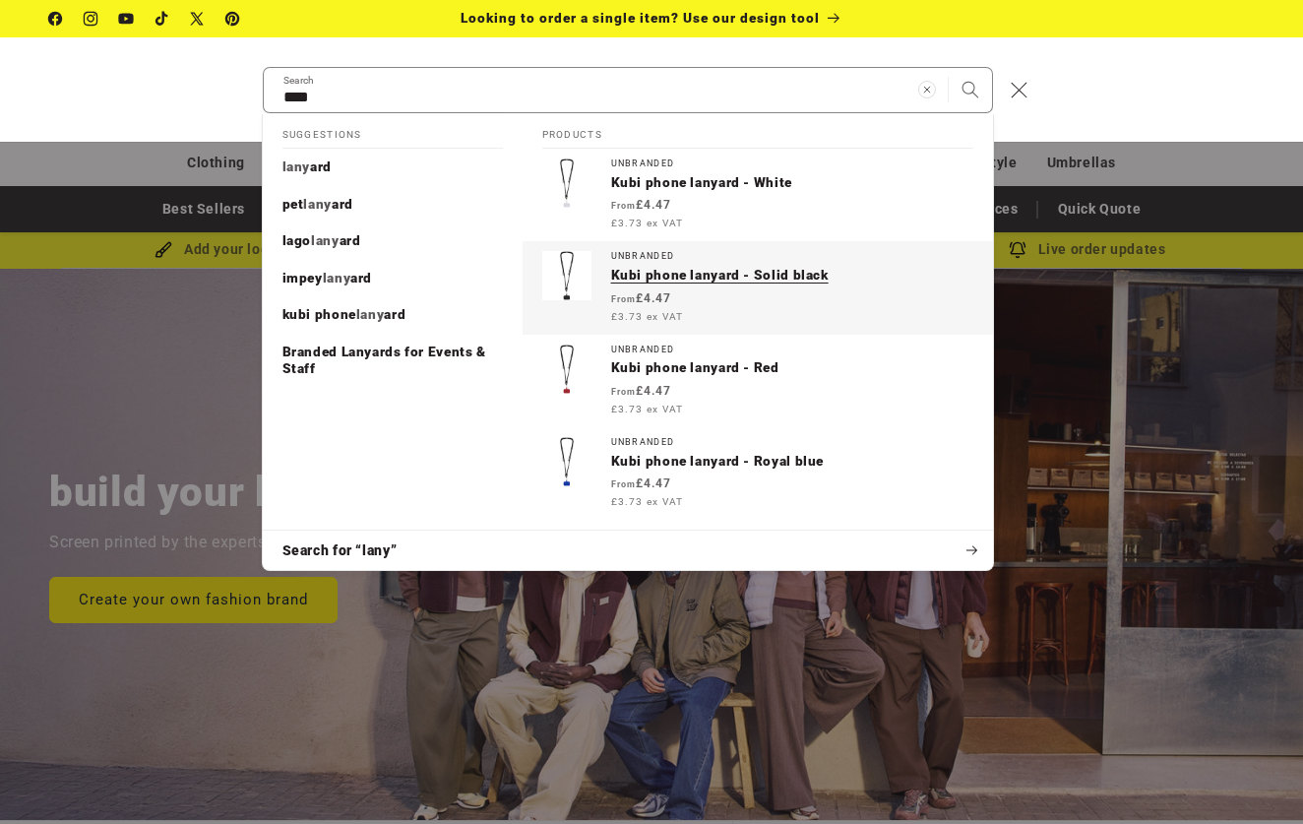
click at [700, 289] on div "Regular price From £4.47 £3.73 ex VAT Regular price Sale price £4.47 Unit price…" at bounding box center [792, 306] width 362 height 35
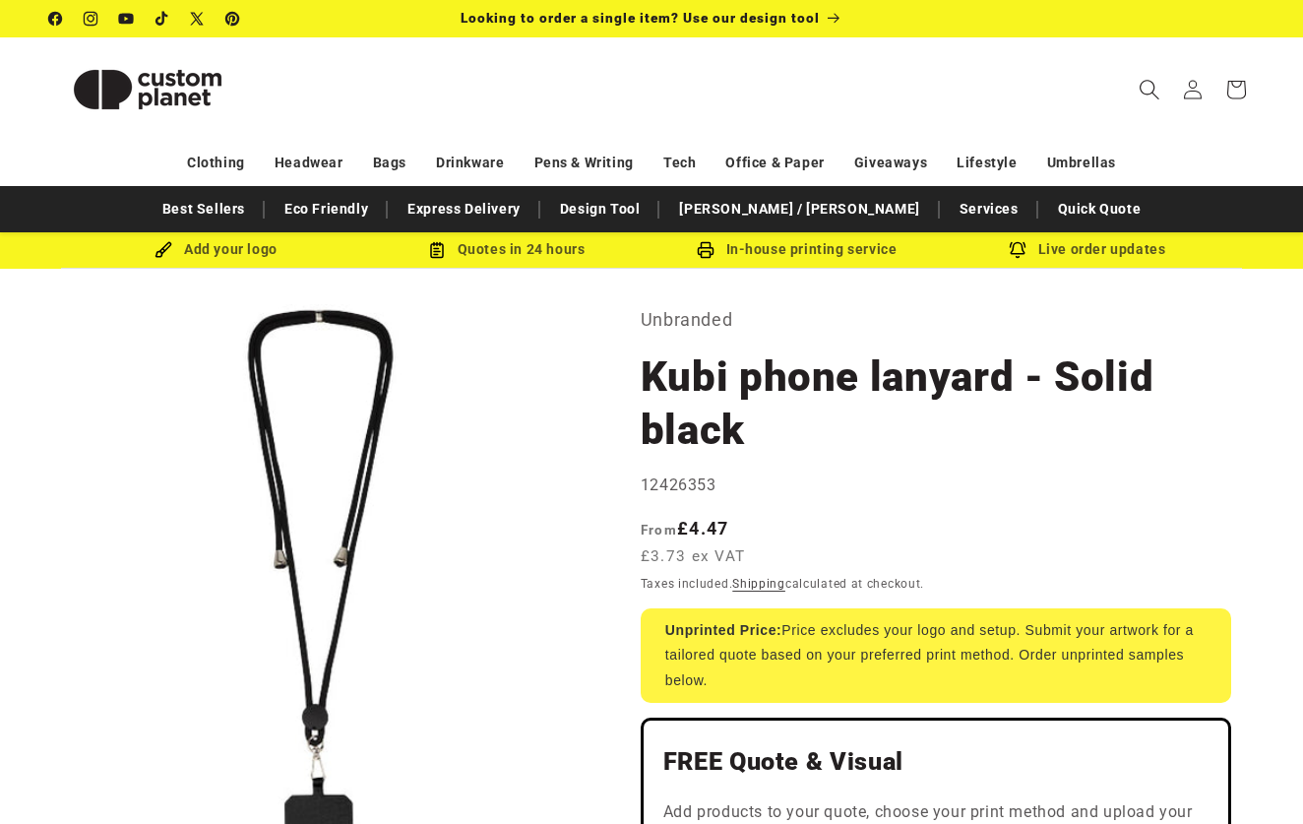
click at [1152, 87] on icon "Search" at bounding box center [1149, 89] width 21 height 21
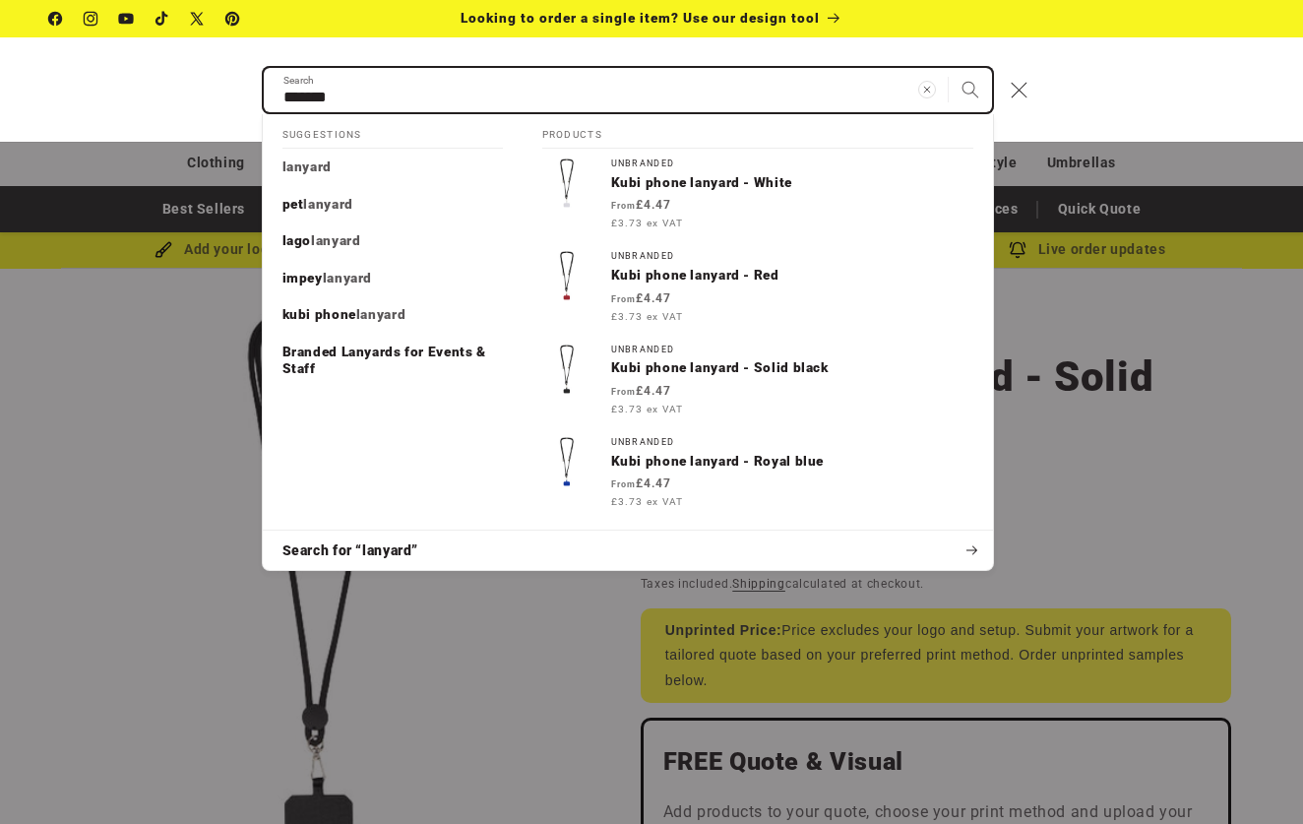
type input "*******"
click at [969, 89] on button "Search" at bounding box center [970, 89] width 43 height 43
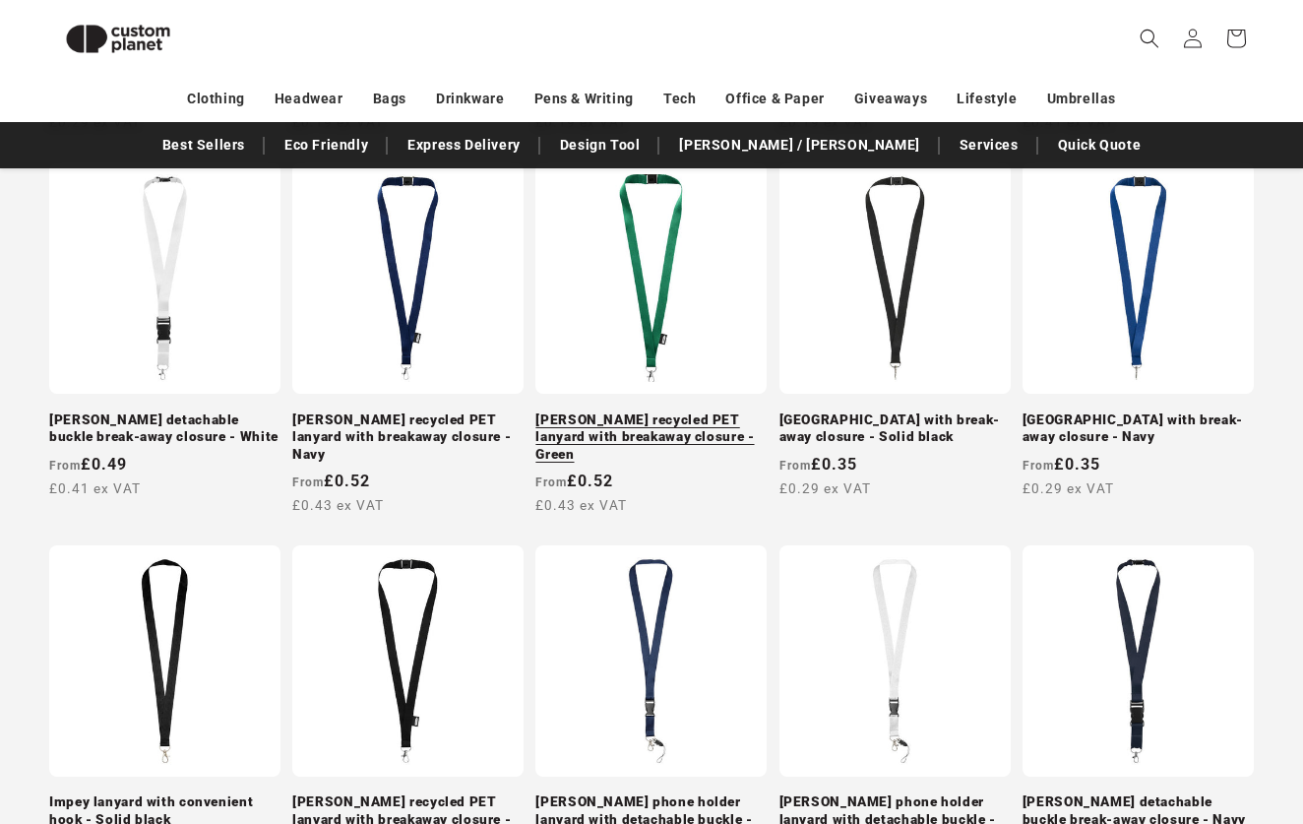
scroll to position [1100, 0]
